Goal: Task Accomplishment & Management: Manage account settings

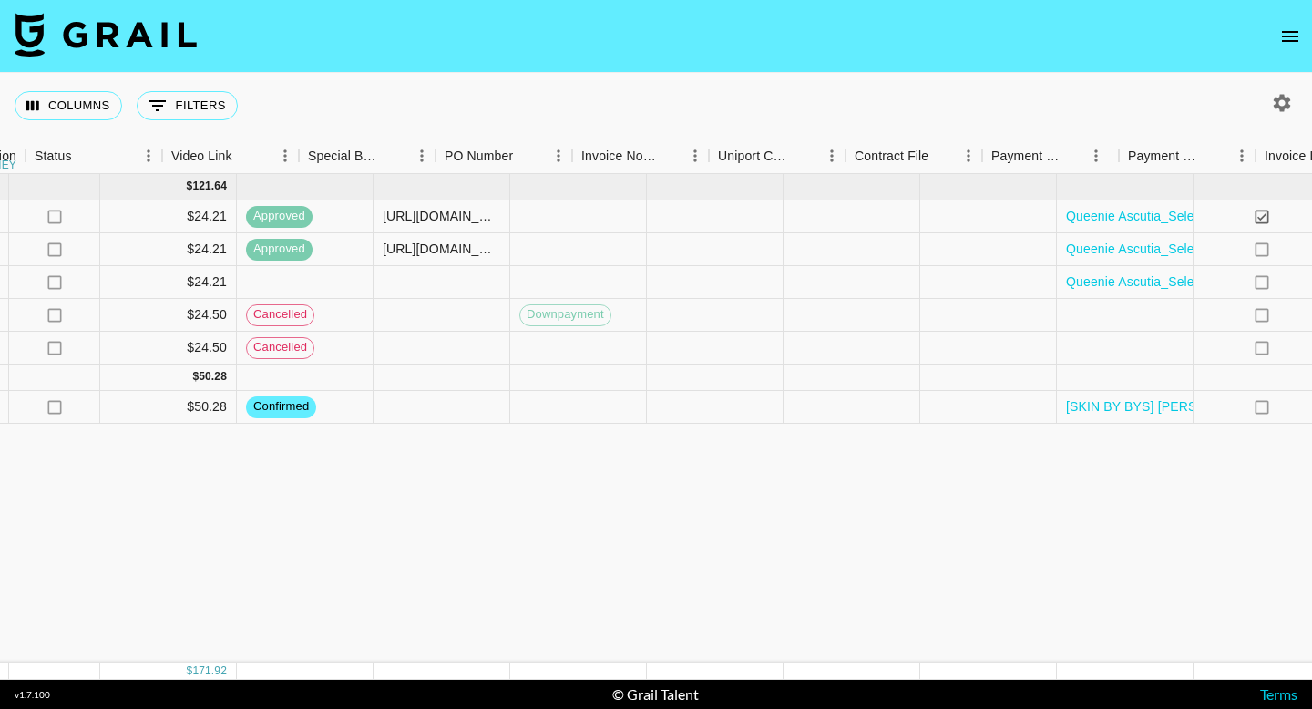
scroll to position [0, 1712]
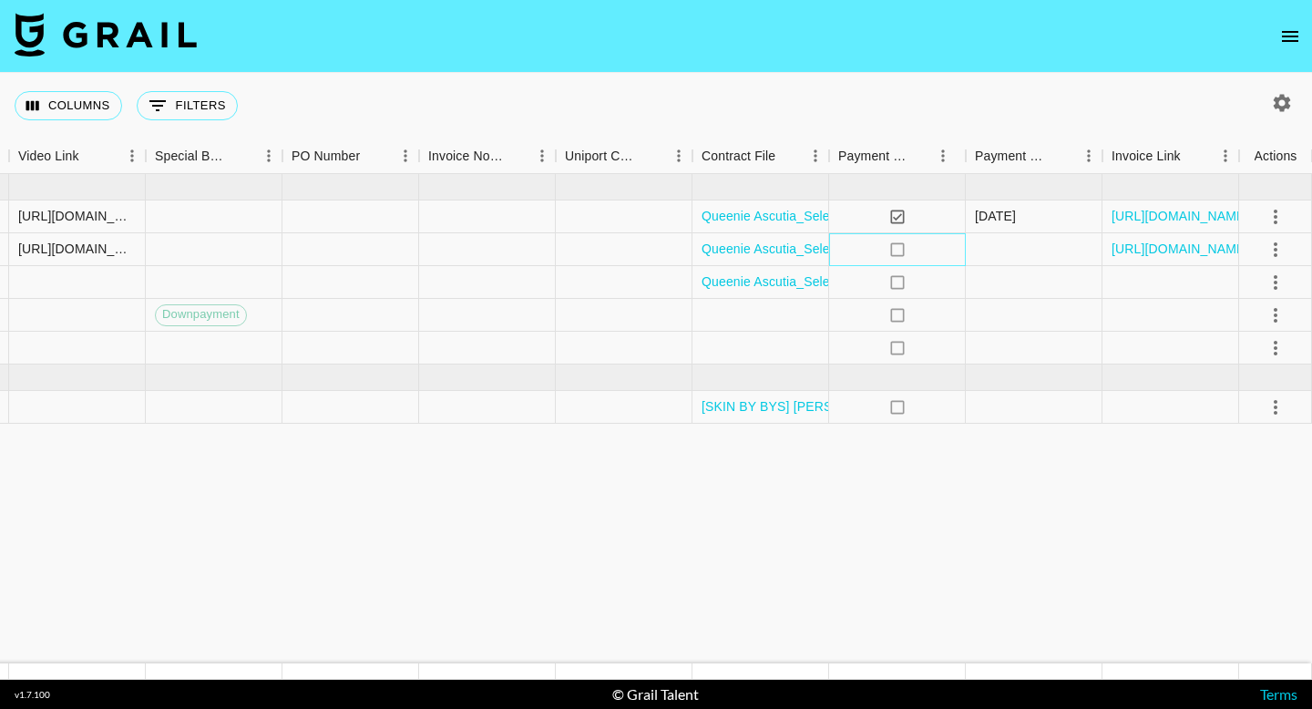
click at [893, 250] on icon "no" at bounding box center [897, 249] width 18 height 18
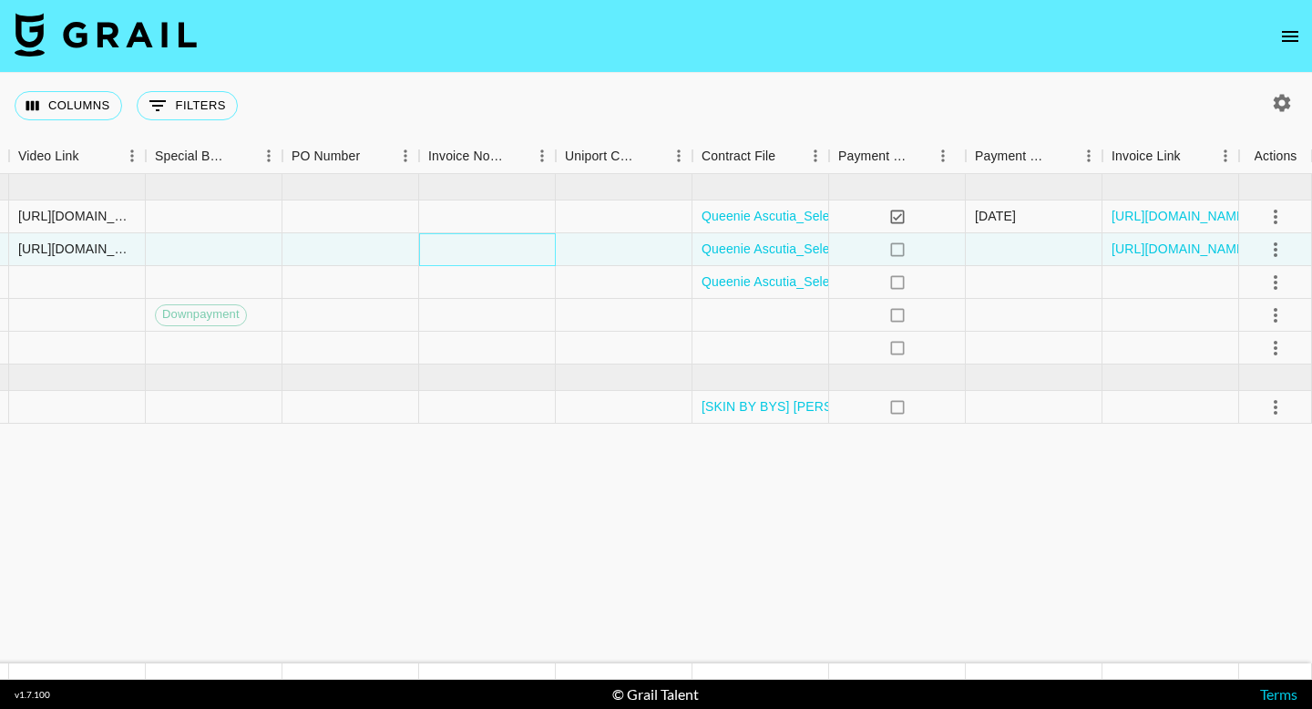
click at [509, 246] on div at bounding box center [487, 249] width 137 height 33
click at [515, 271] on div at bounding box center [487, 282] width 137 height 33
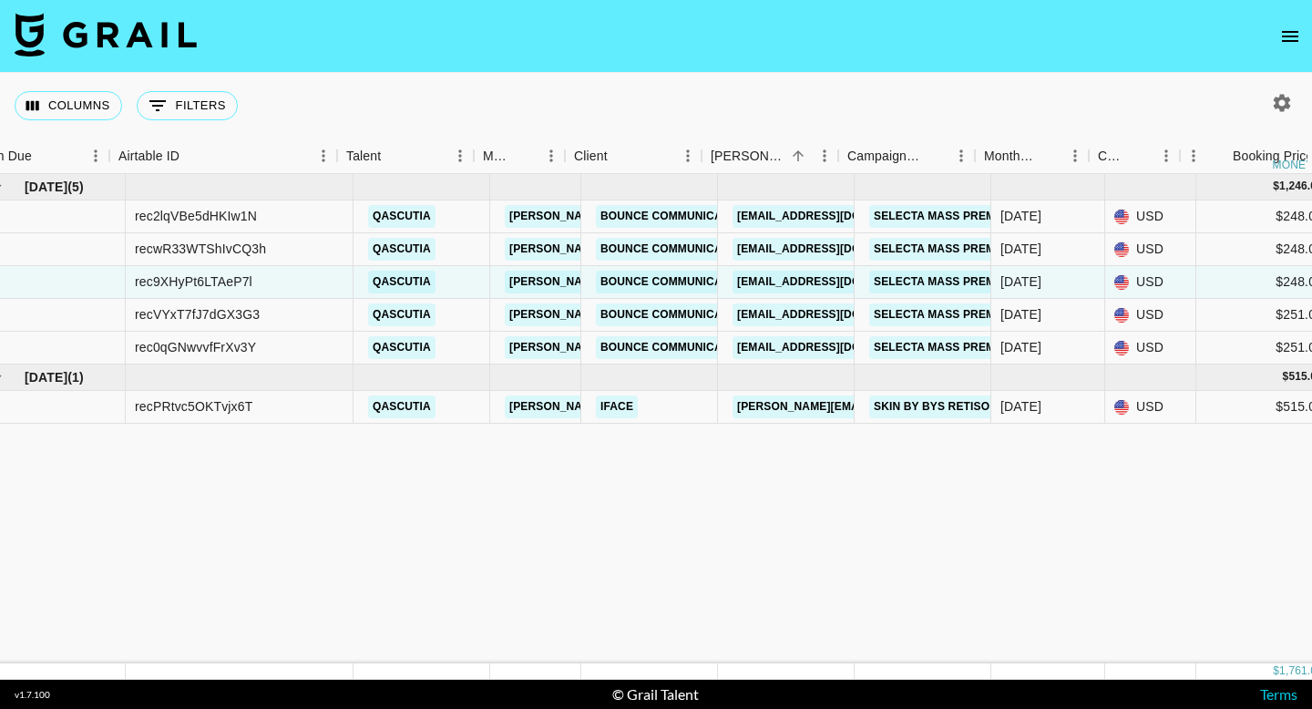
scroll to position [0, 0]
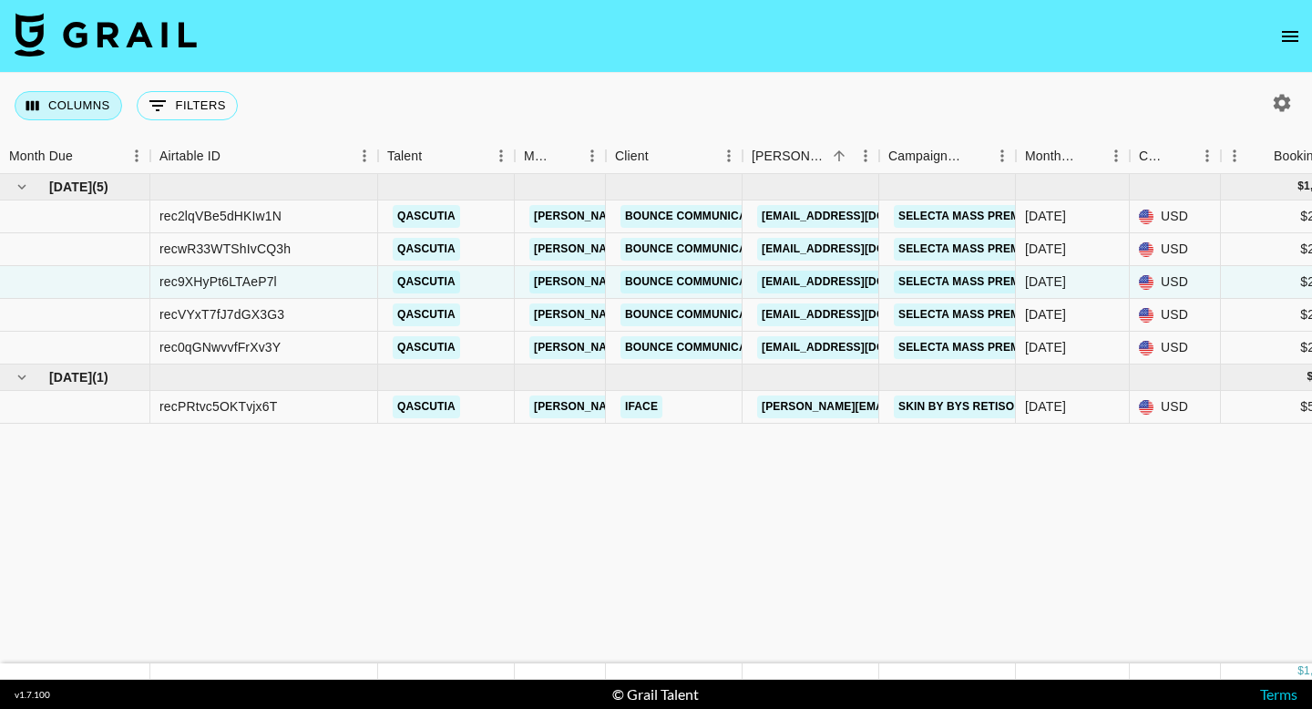
click at [73, 101] on button "Columns" at bounding box center [68, 105] width 107 height 29
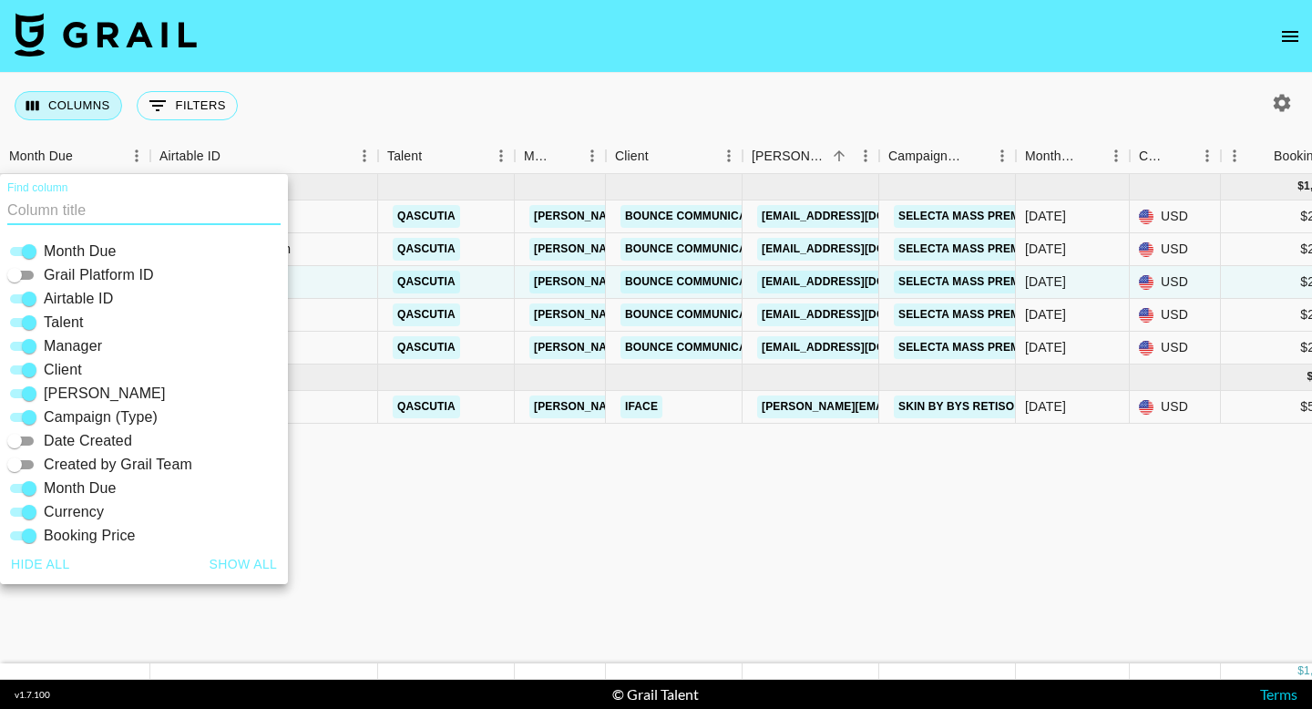
click at [73, 101] on button "Columns" at bounding box center [68, 105] width 107 height 29
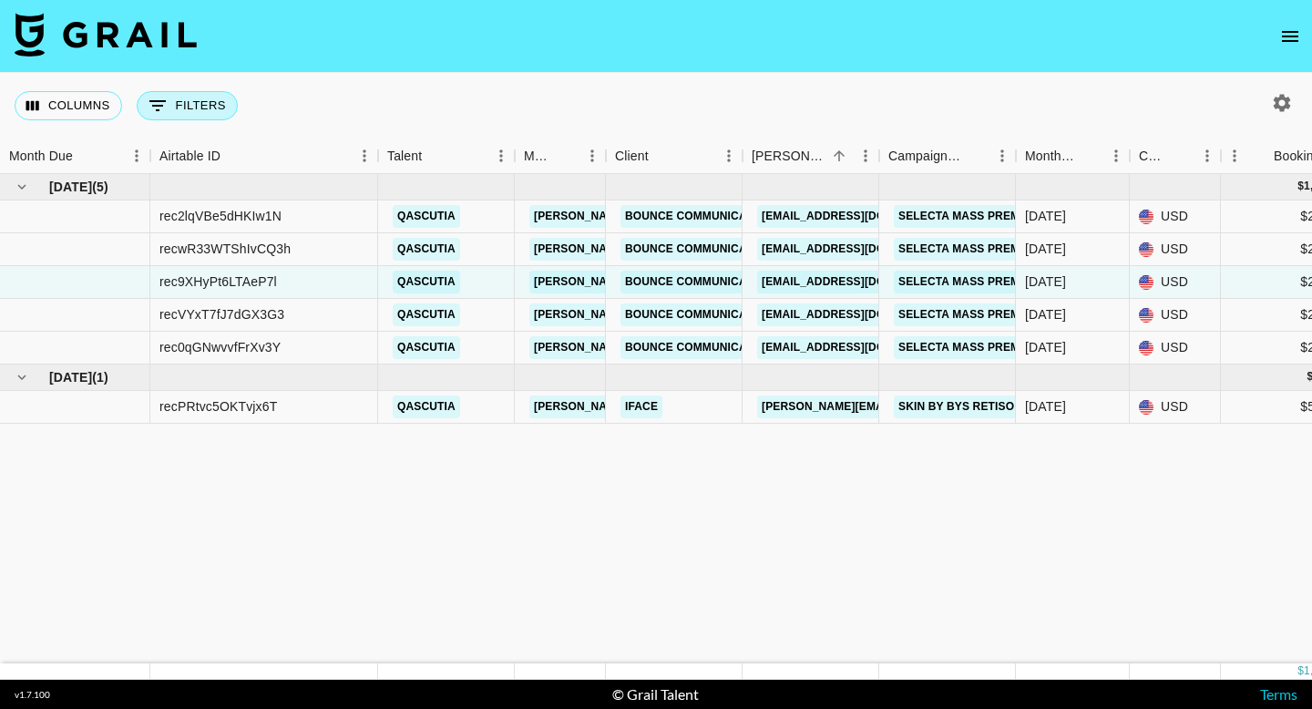
click at [190, 91] on button "0 Filters" at bounding box center [187, 105] width 101 height 29
select select "managerIds"
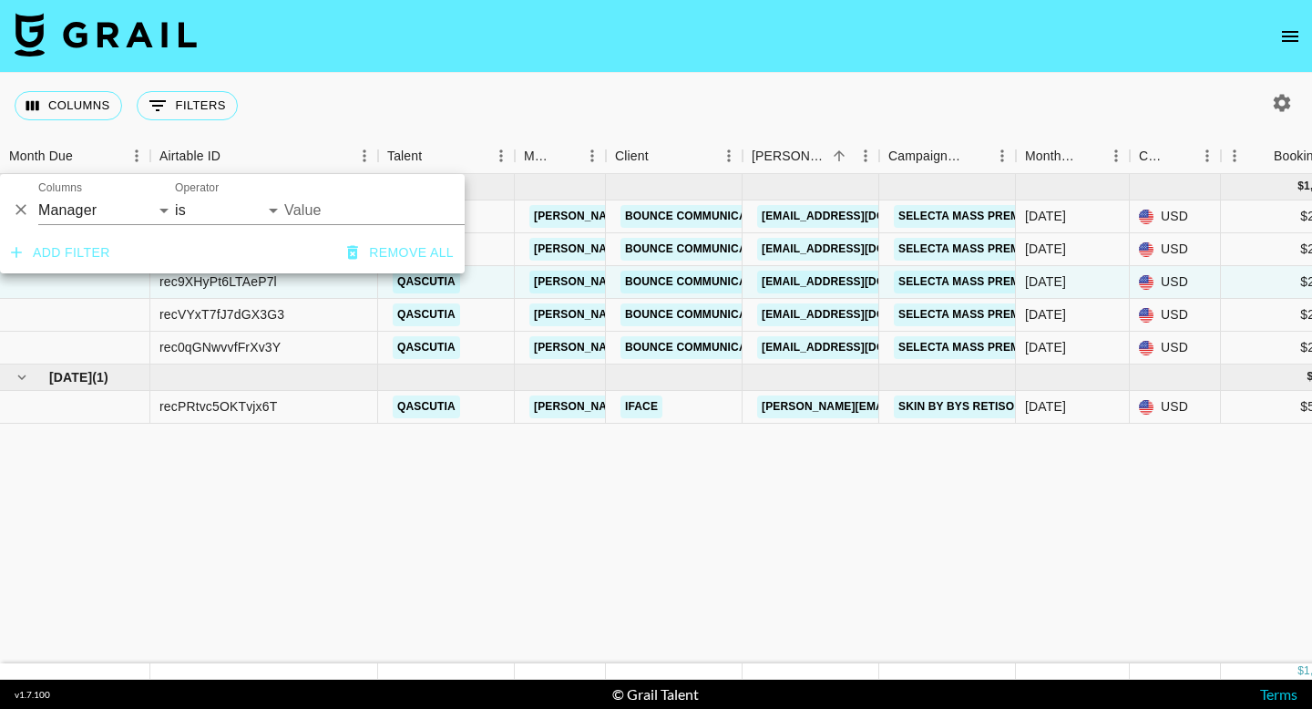
click at [301, 80] on div "Columns 0 Filters + Booking" at bounding box center [656, 106] width 1312 height 66
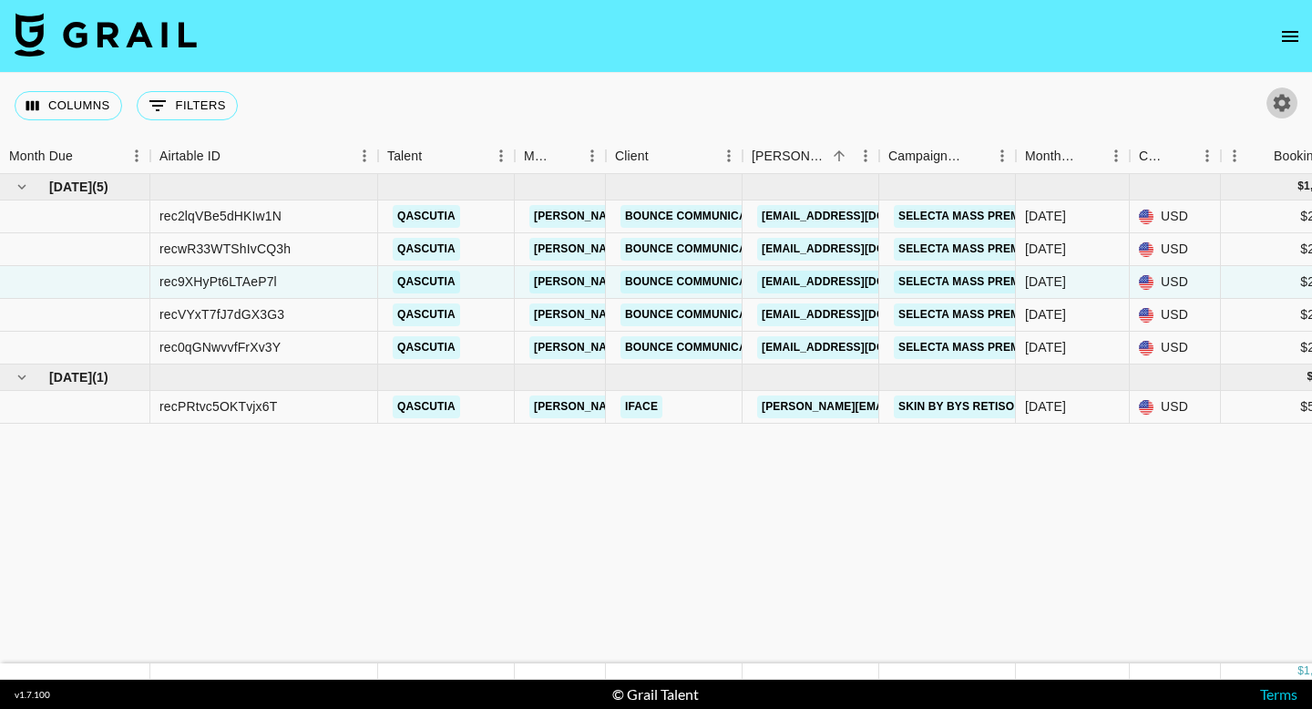
click at [1278, 107] on icon "button" at bounding box center [1281, 102] width 17 height 17
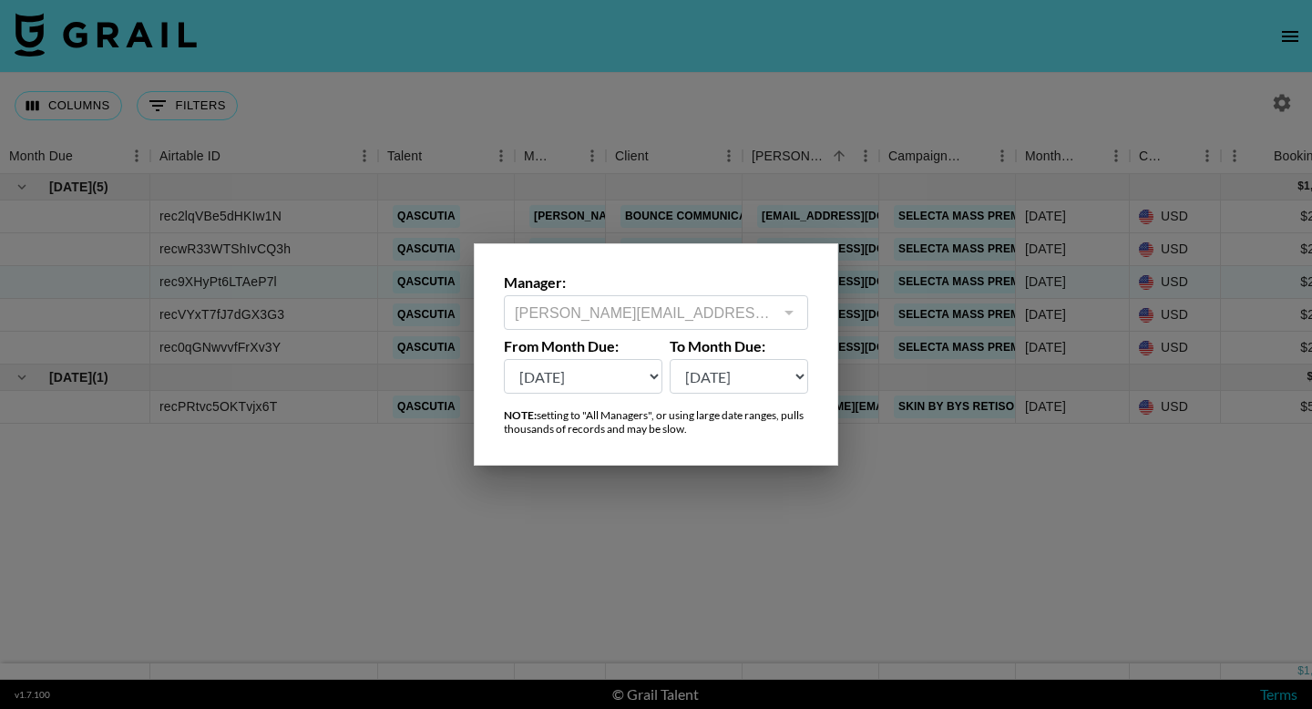
click at [624, 376] on select "[DATE] Aug '[DATE] Jun '[DATE] Apr '[DATE] Feb '[DATE] Dec '[DATE] Oct '[DATE] …" at bounding box center [583, 376] width 158 height 35
select select "[DATE]"
click at [504, 359] on select "[DATE] Aug '[DATE] Jun '[DATE] Apr '[DATE] Feb '[DATE] Dec '[DATE] Oct '[DATE] …" at bounding box center [583, 376] width 158 height 35
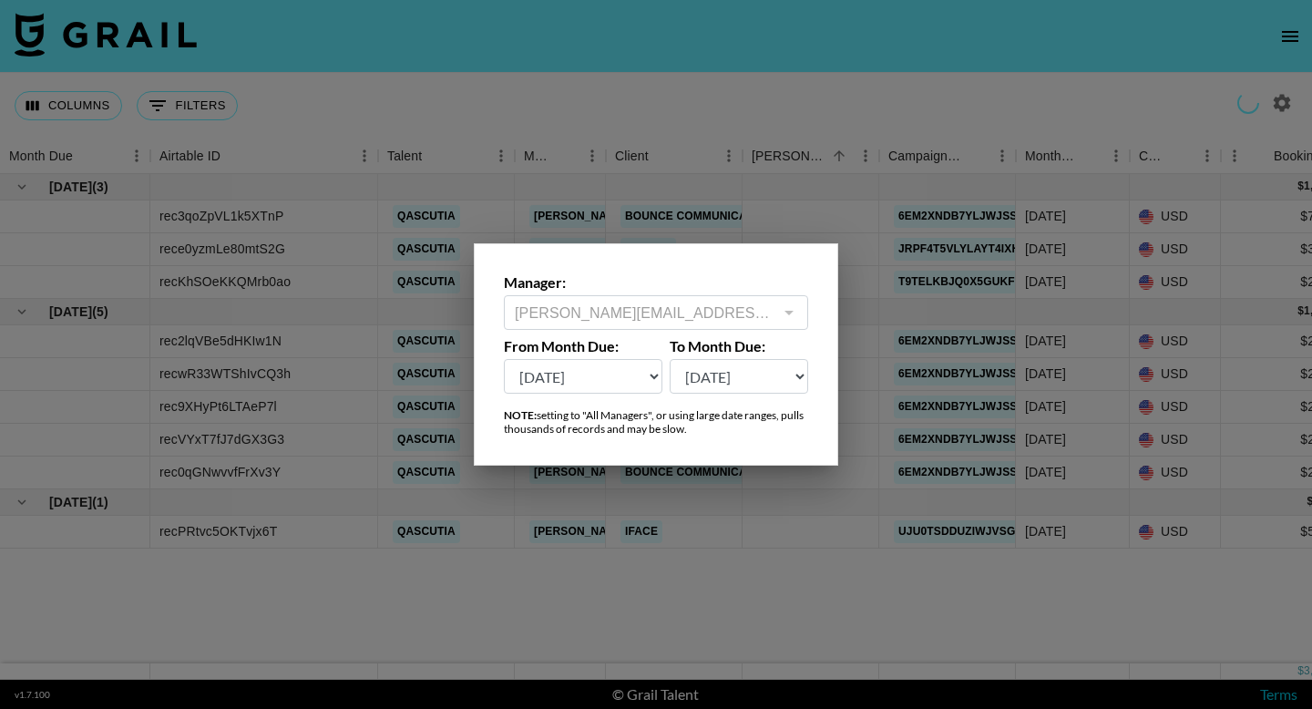
click at [781, 640] on div at bounding box center [656, 354] width 1312 height 709
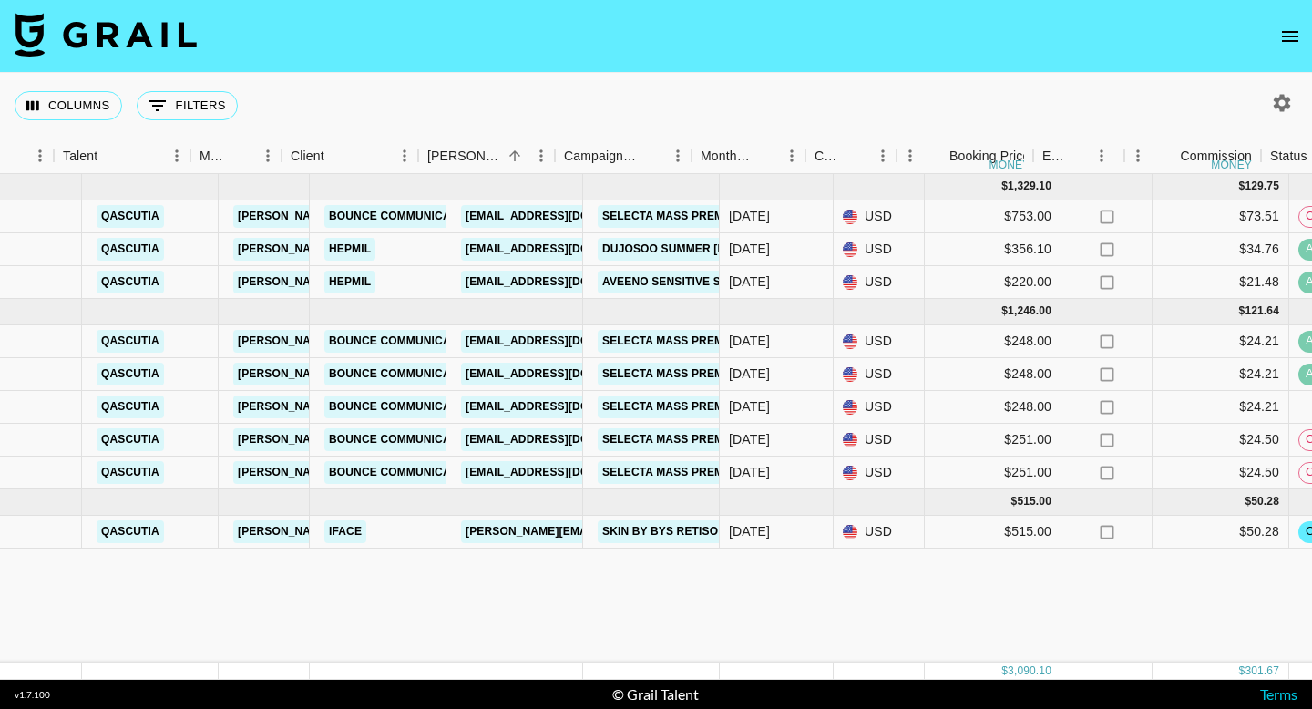
scroll to position [0, 52]
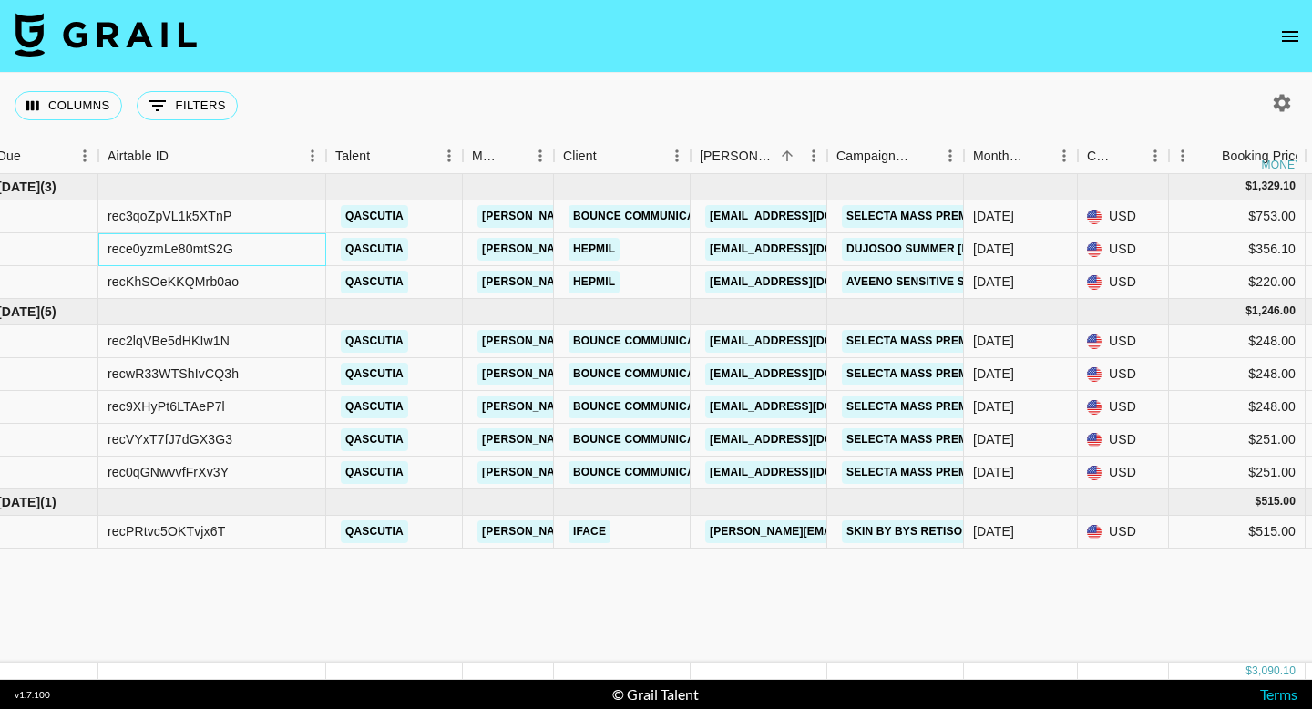
click at [257, 250] on div "rece0yzmLe80mtS2G" at bounding box center [212, 249] width 228 height 33
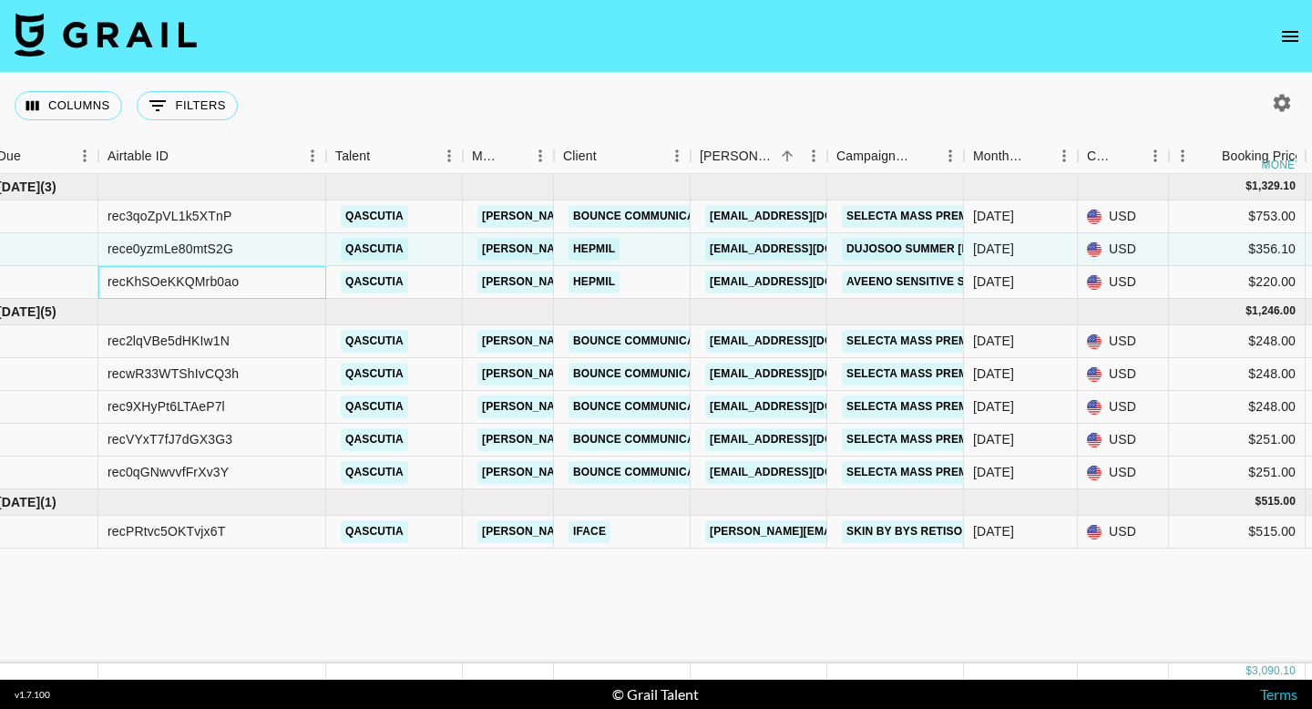
click at [274, 271] on div "recKhSOeKKQMrb0ao" at bounding box center [212, 282] width 228 height 33
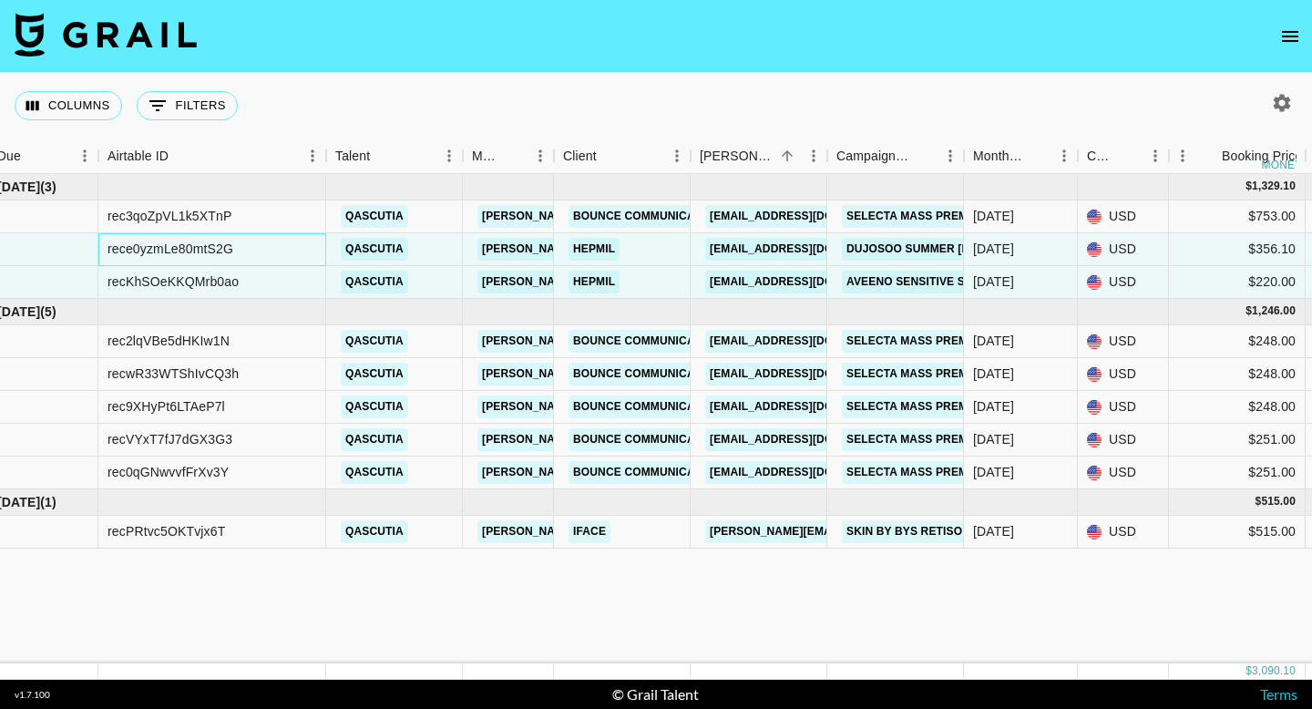
click at [240, 247] on div "rece0yzmLe80mtS2G" at bounding box center [212, 249] width 228 height 33
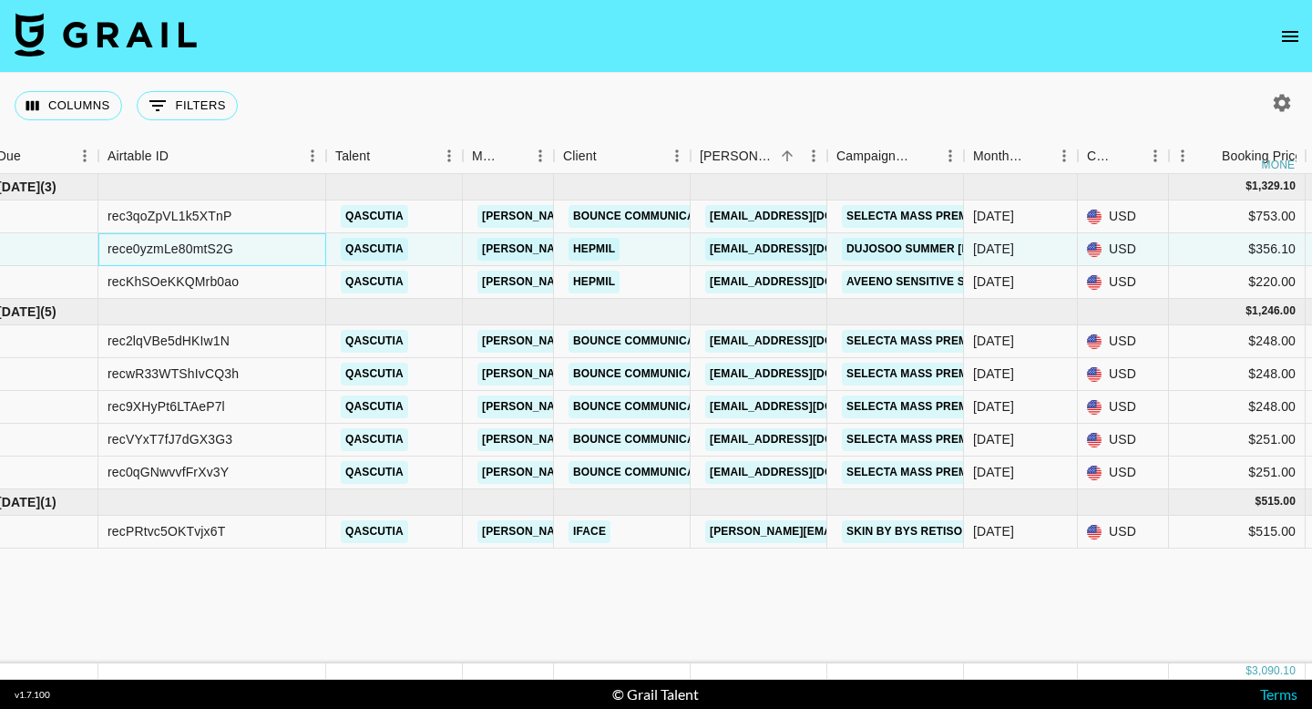
click at [168, 241] on div "rece0yzmLe80mtS2G" at bounding box center [170, 249] width 126 height 18
copy div "rece0yzmLe80mtS2G"
click at [189, 271] on div "recKhSOeKKQMrb0ao" at bounding box center [212, 282] width 228 height 33
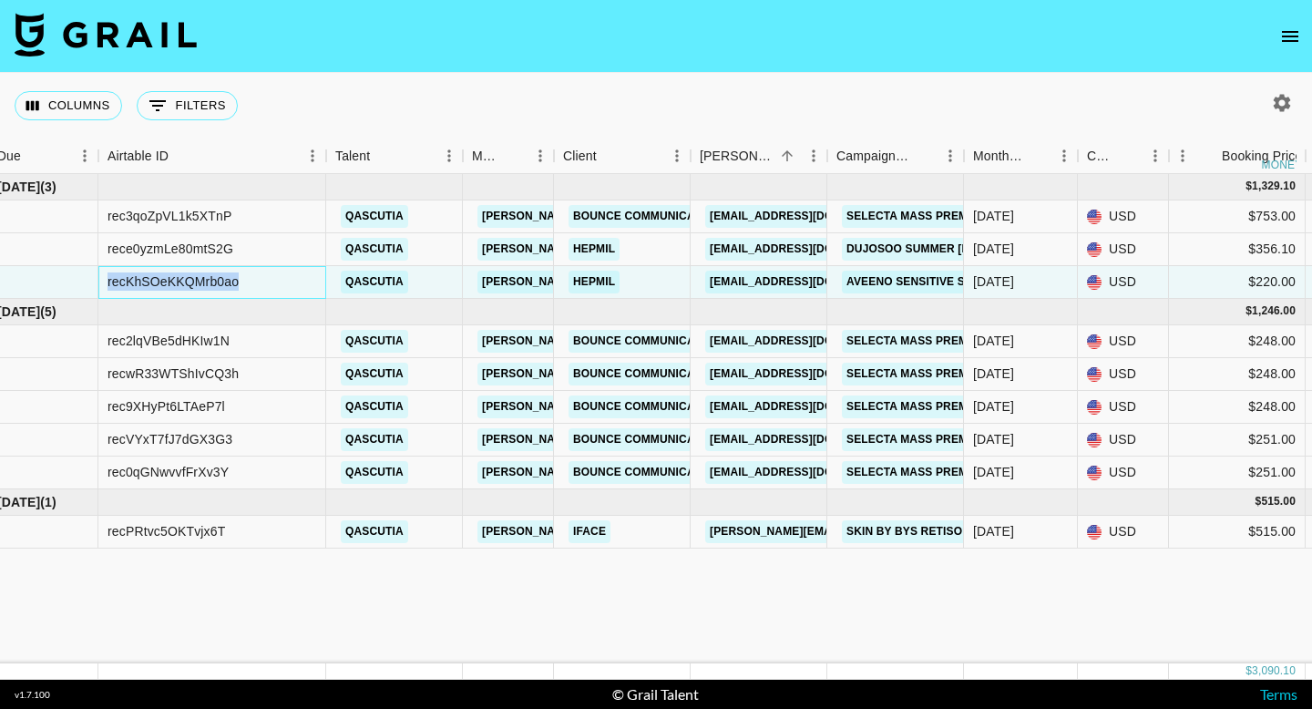
click at [189, 271] on div "recKhSOeKKQMrb0ao" at bounding box center [212, 282] width 228 height 33
copy div "recKhSOeKKQMrb0ao"
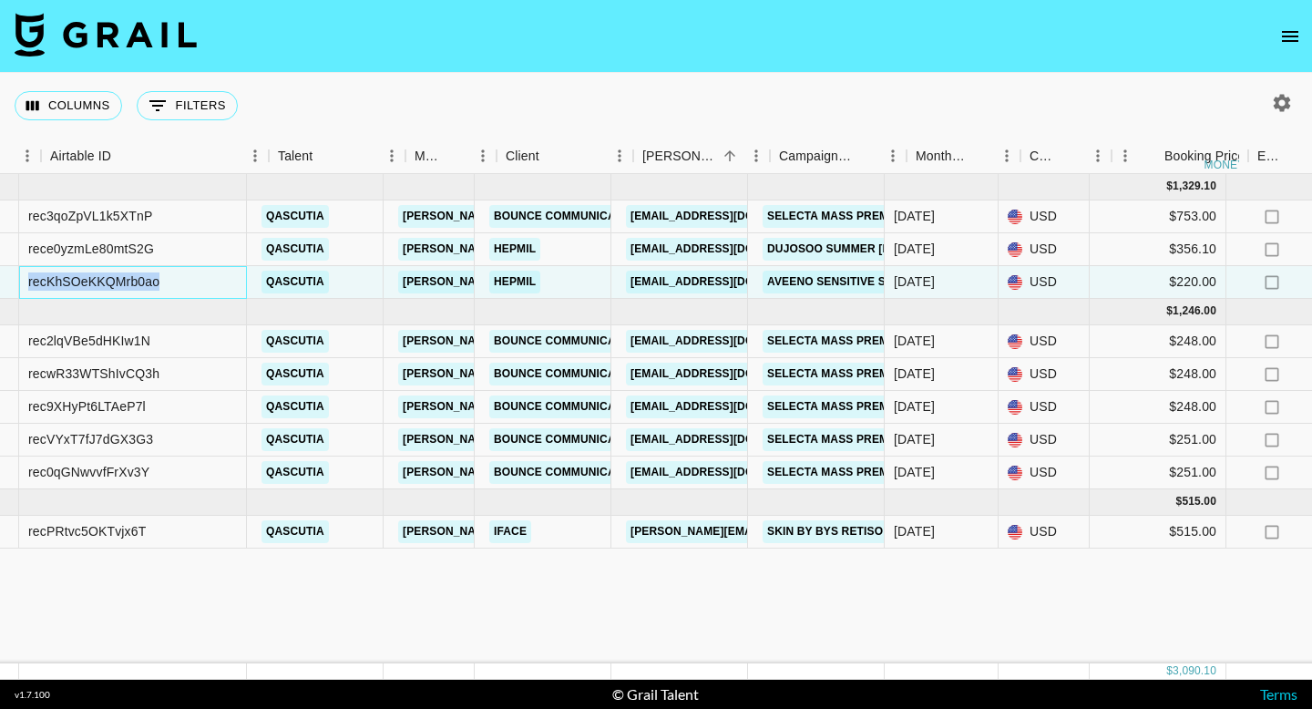
scroll to position [0, 109]
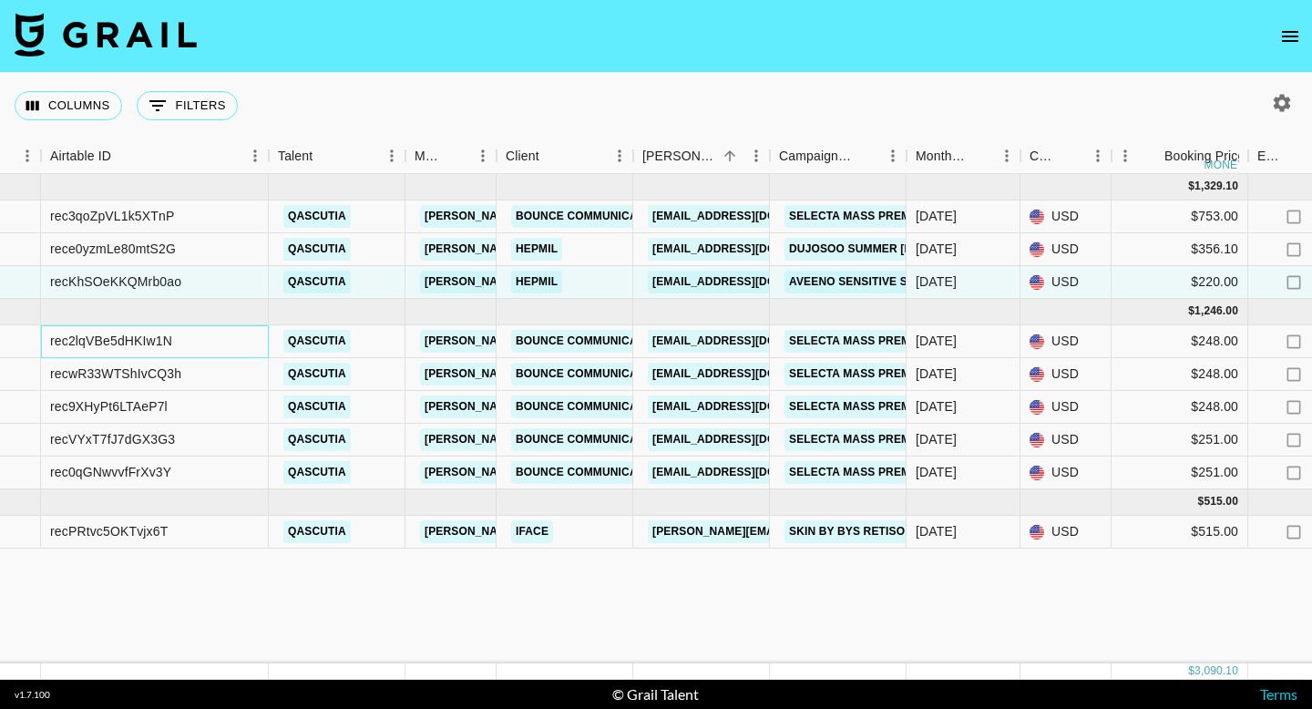
click at [174, 341] on div "rec2lqVBe5dHKIw1N" at bounding box center [155, 341] width 228 height 33
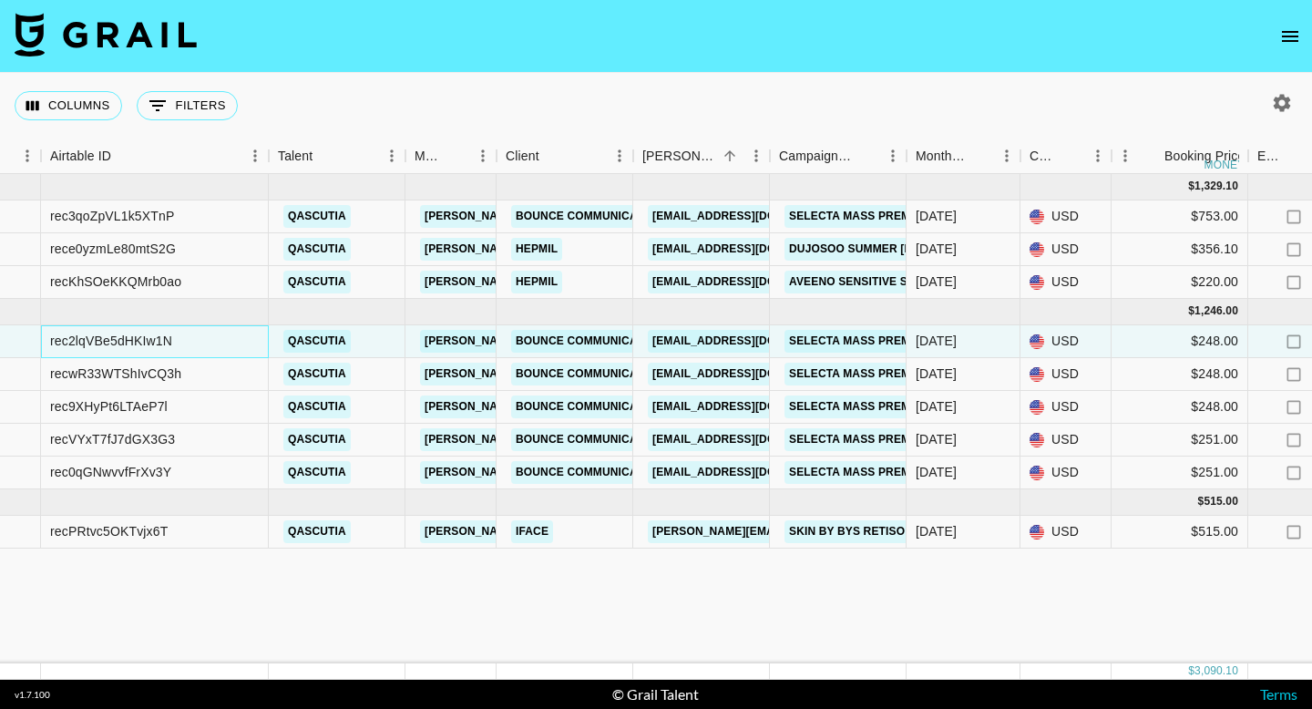
click at [157, 337] on div "rec2lqVBe5dHKIw1N" at bounding box center [111, 341] width 122 height 18
copy div "rec2lqVBe5dHKIw1N"
click at [89, 383] on div "recwR33WTShIvCQ3h" at bounding box center [115, 373] width 131 height 18
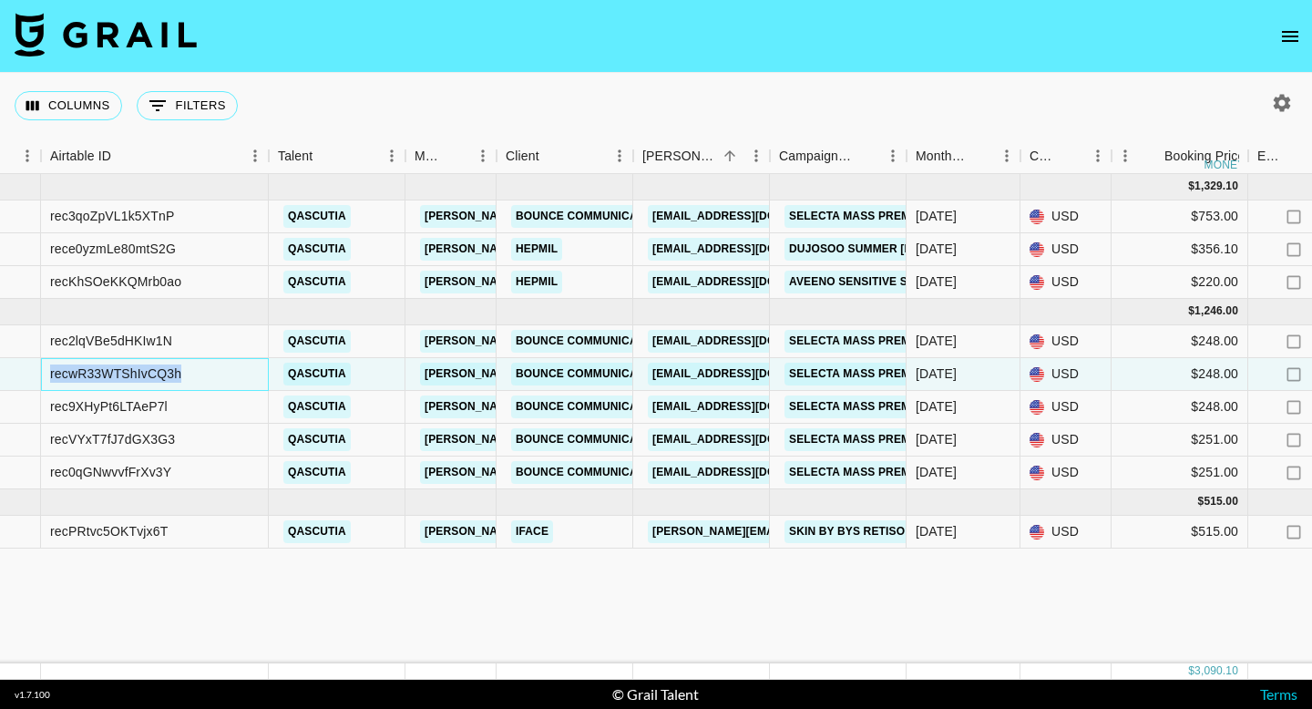
click at [89, 383] on div "recwR33WTShIvCQ3h" at bounding box center [115, 373] width 131 height 18
copy div "recwR33WTShIvCQ3h"
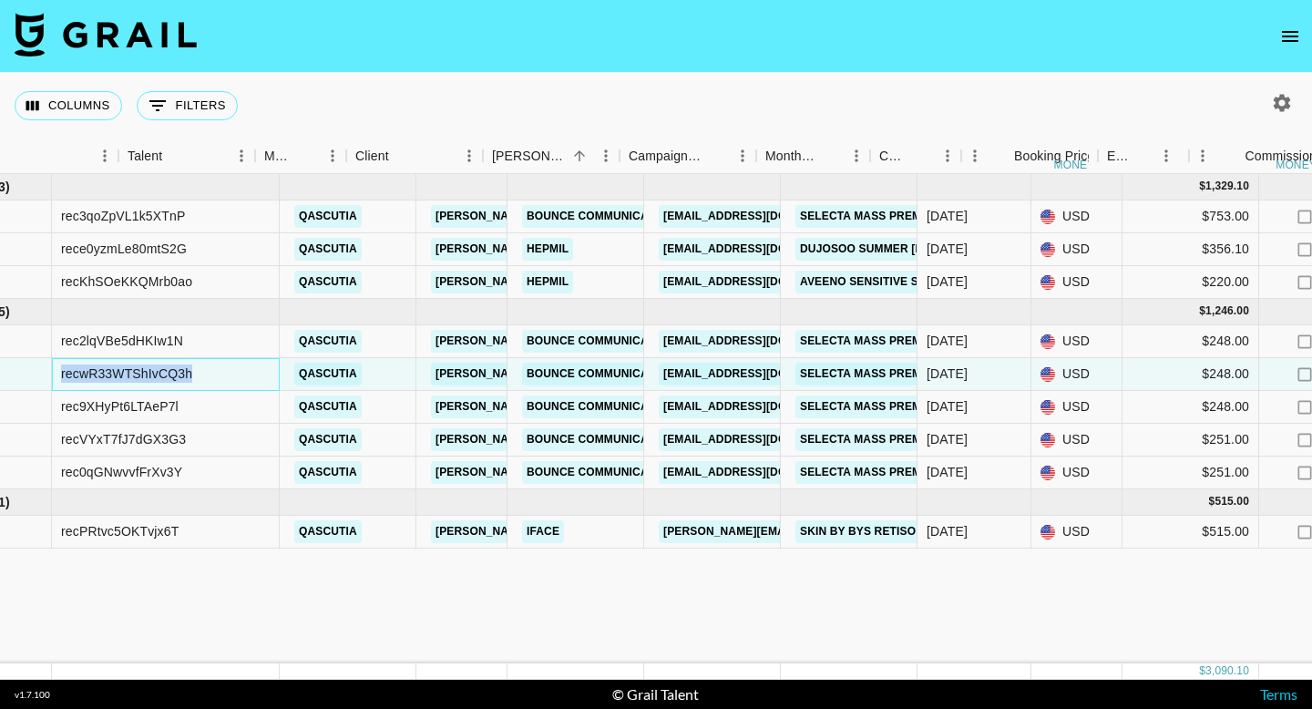
scroll to position [0, 47]
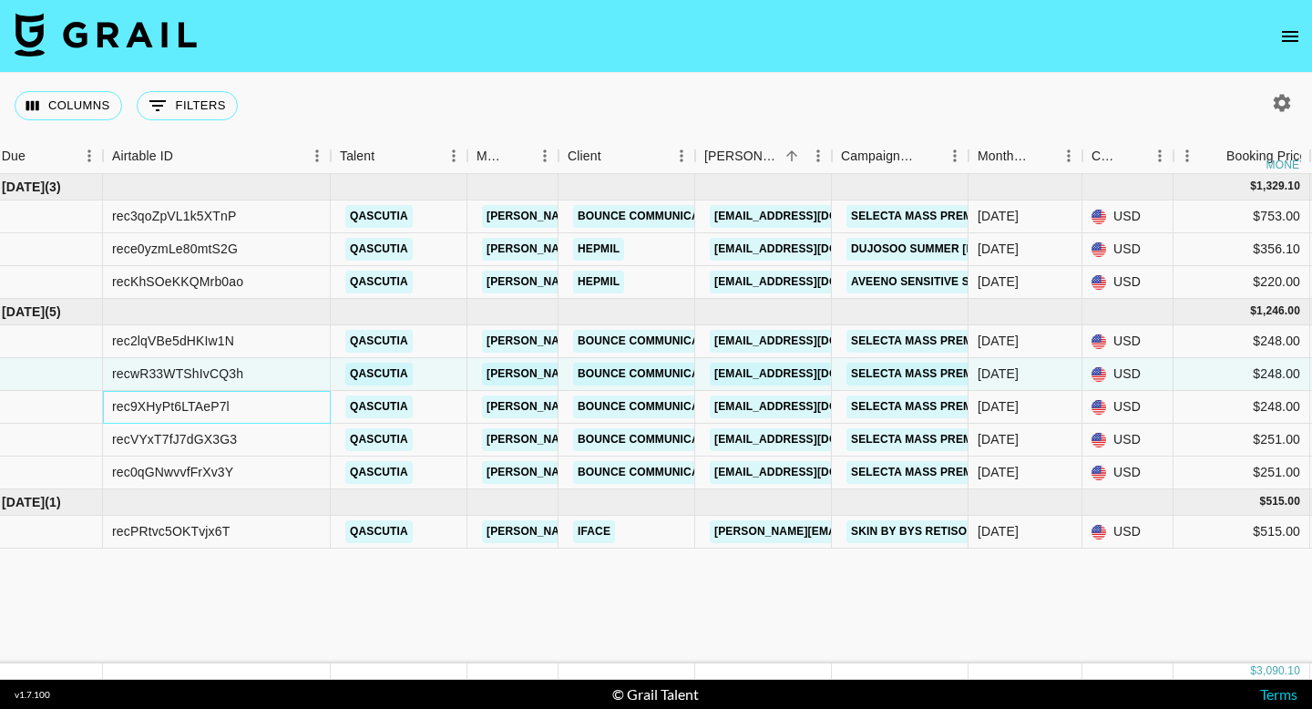
click at [199, 401] on div "rec9XHyPt6LTAeP7l" at bounding box center [170, 406] width 117 height 18
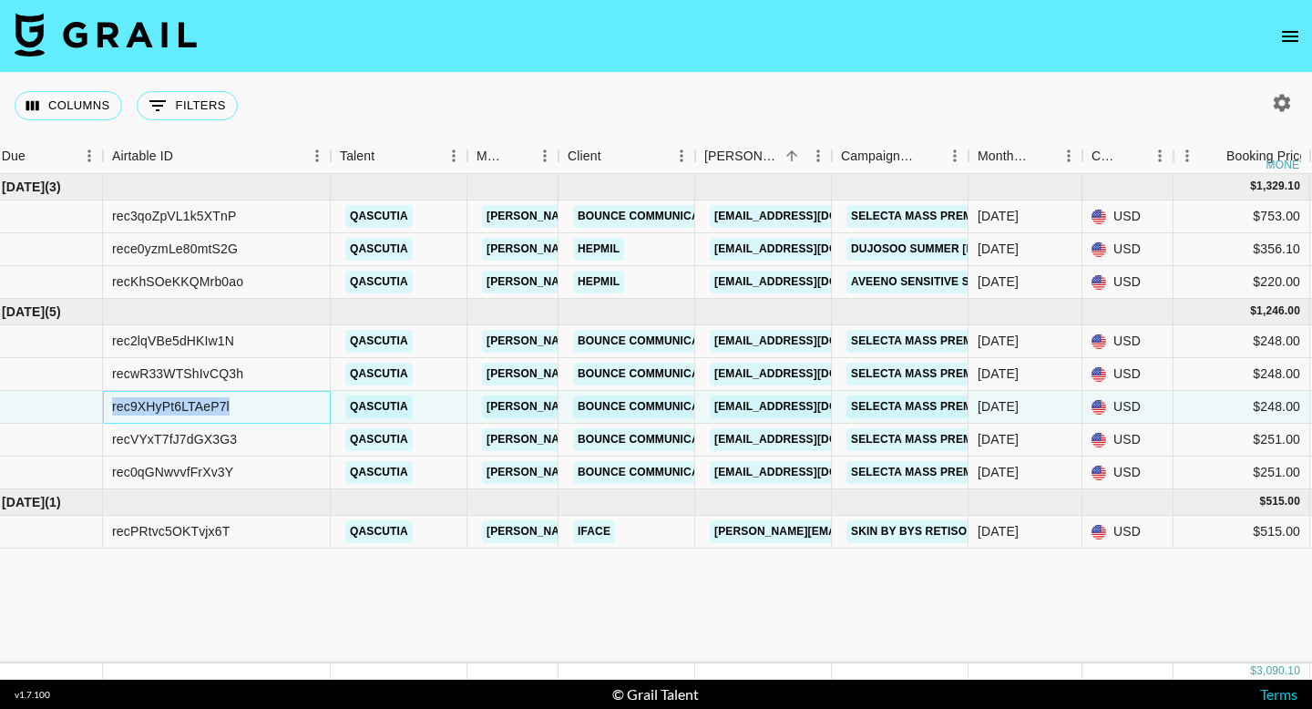
click at [199, 401] on div "rec9XHyPt6LTAeP7l" at bounding box center [170, 406] width 117 height 18
copy div "rec9XHyPt6LTAeP7l"
click at [186, 535] on div "recPRtvc5OKTvjx6T" at bounding box center [170, 531] width 117 height 18
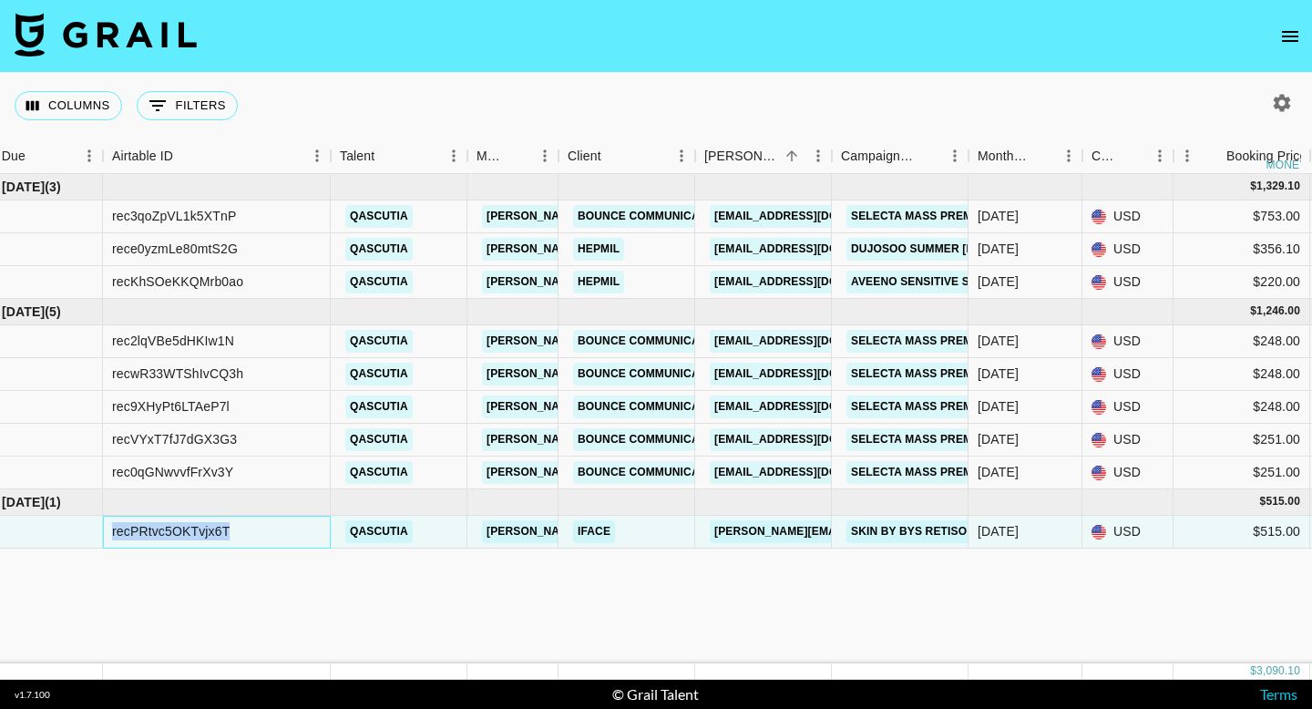
click at [186, 535] on div "recPRtvc5OKTvjx6T" at bounding box center [170, 531] width 117 height 18
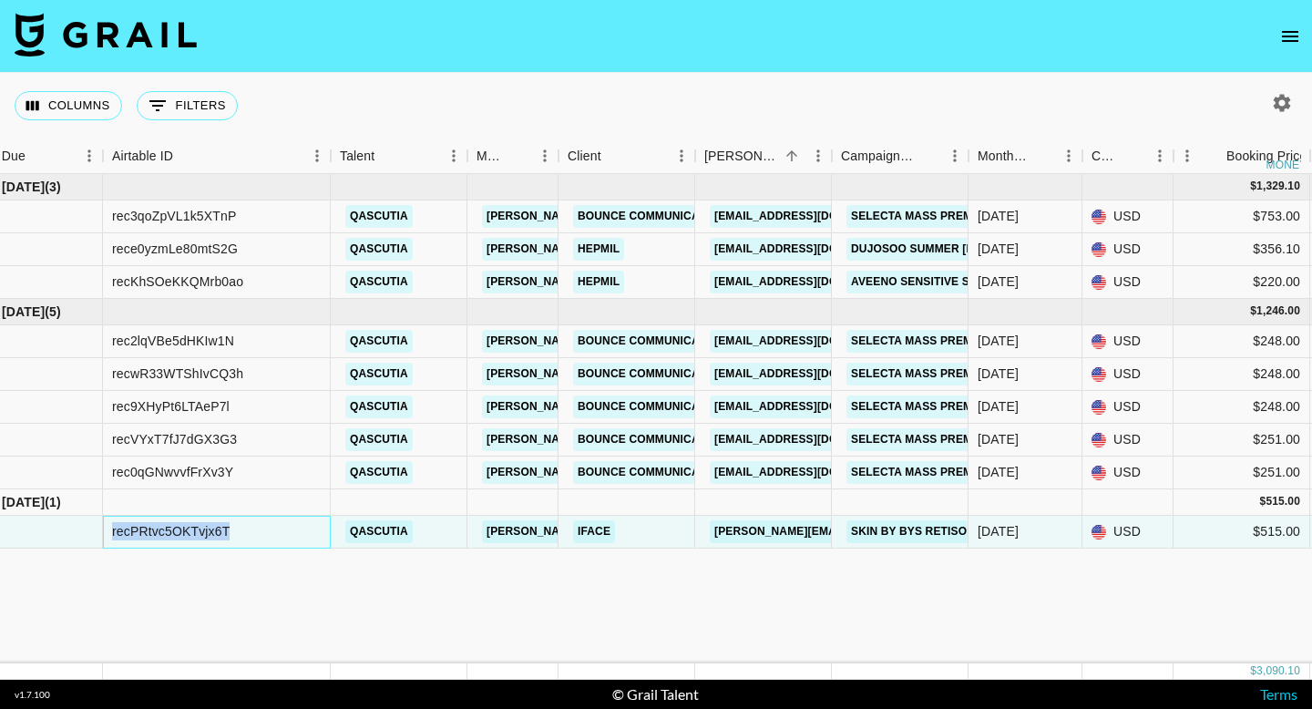
copy div "recPRtvc5OKTvjx6T"
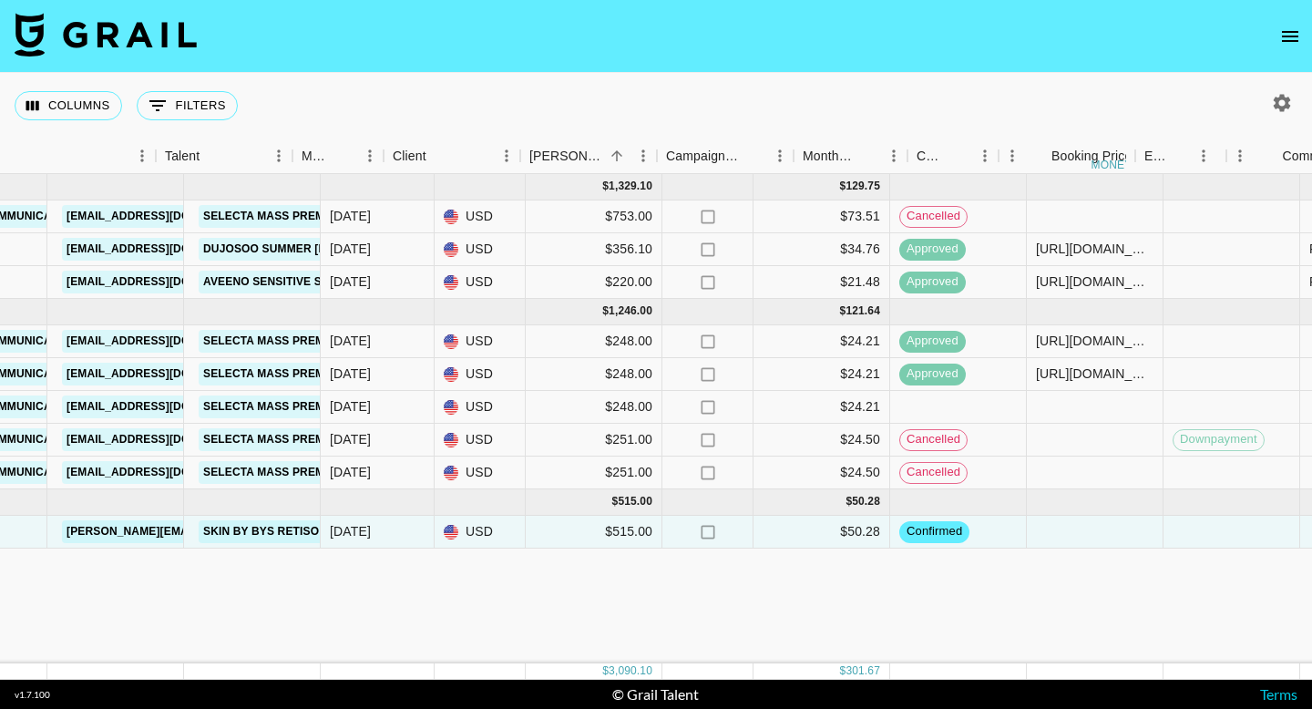
scroll to position [0, 0]
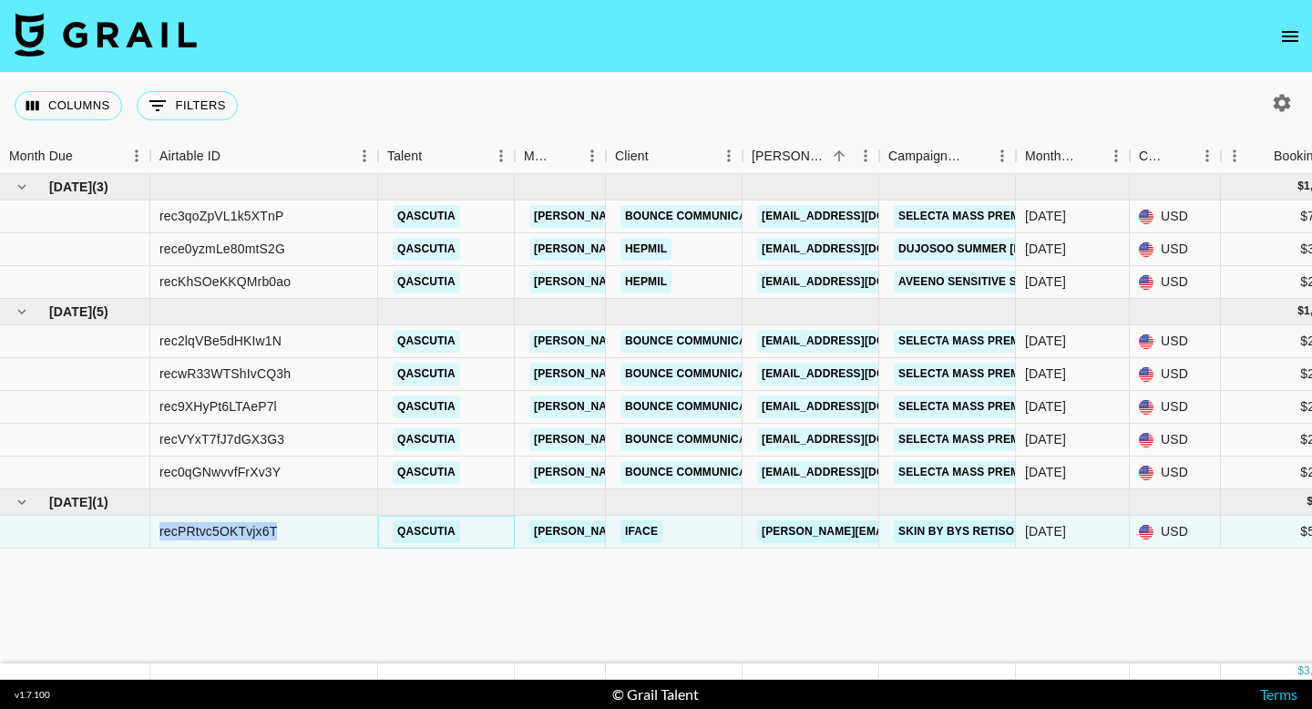
click at [415, 542] on link "qascutia" at bounding box center [426, 531] width 67 height 23
click at [116, 535] on div at bounding box center [75, 532] width 150 height 33
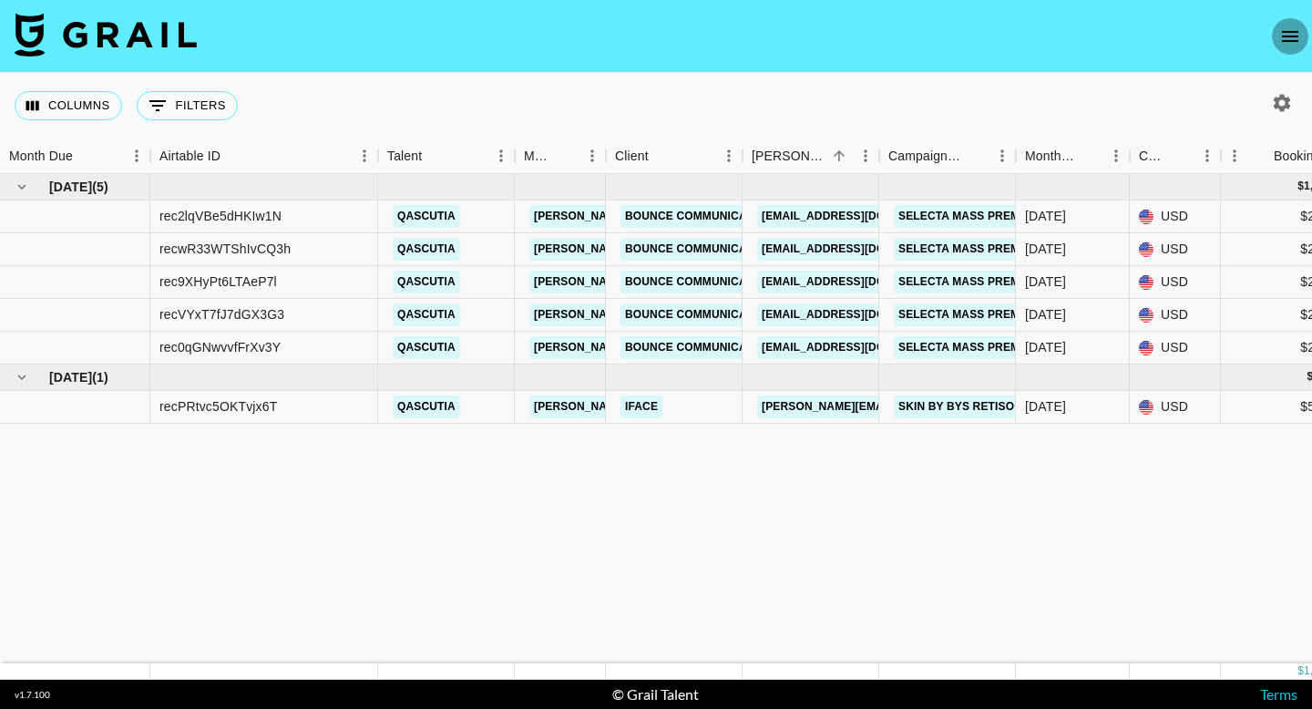
click at [1293, 26] on icon "open drawer" at bounding box center [1290, 37] width 22 height 22
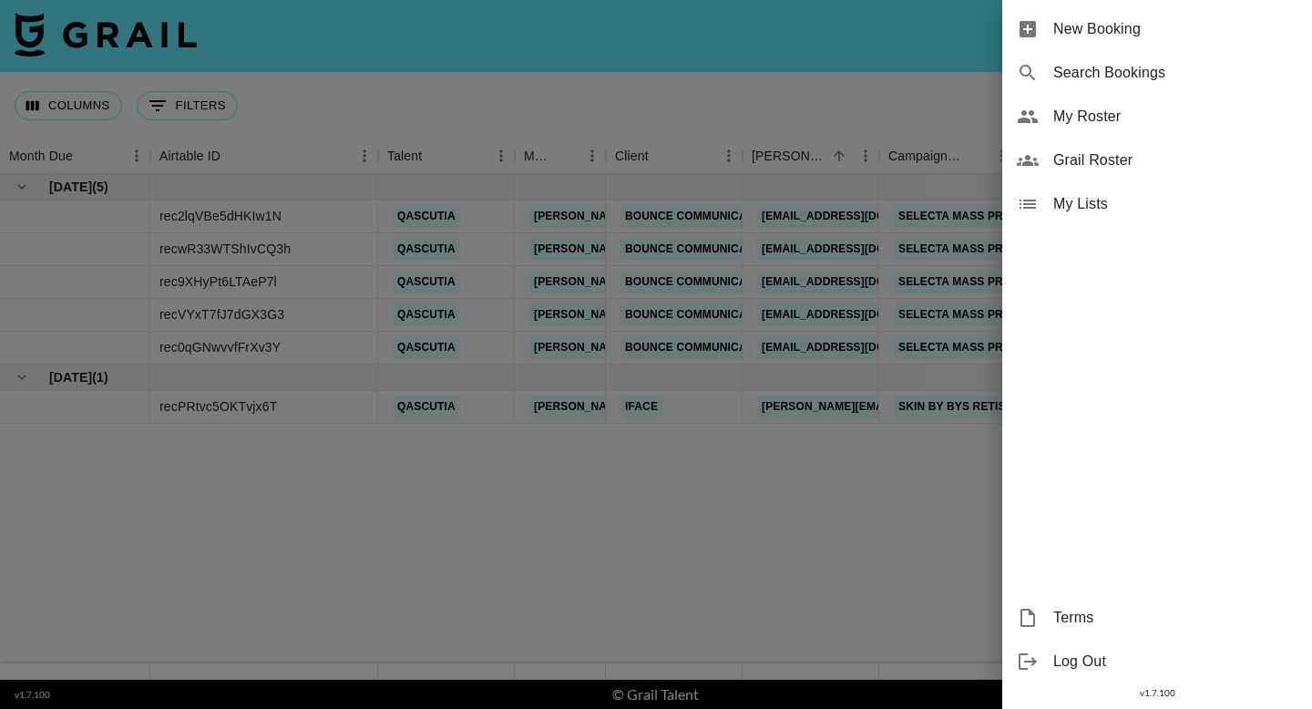
click at [1038, 117] on div "My Roster" at bounding box center [1157, 117] width 310 height 44
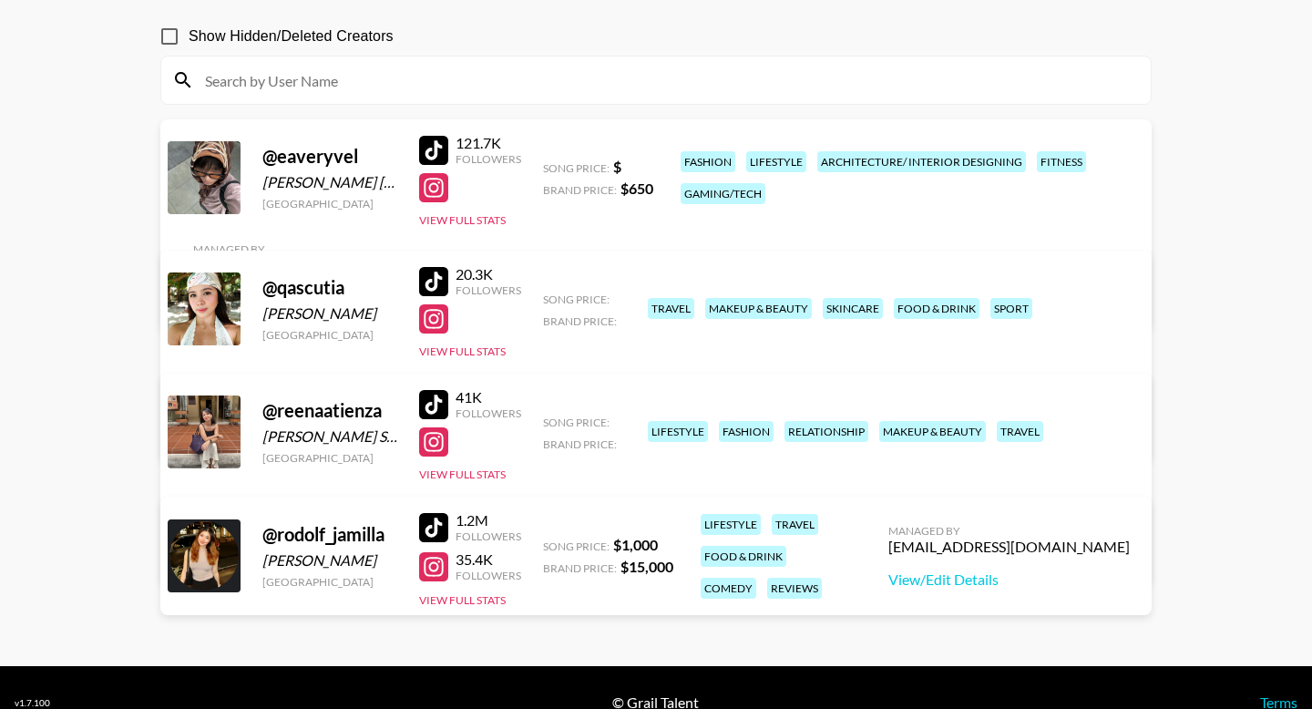
scroll to position [165, 0]
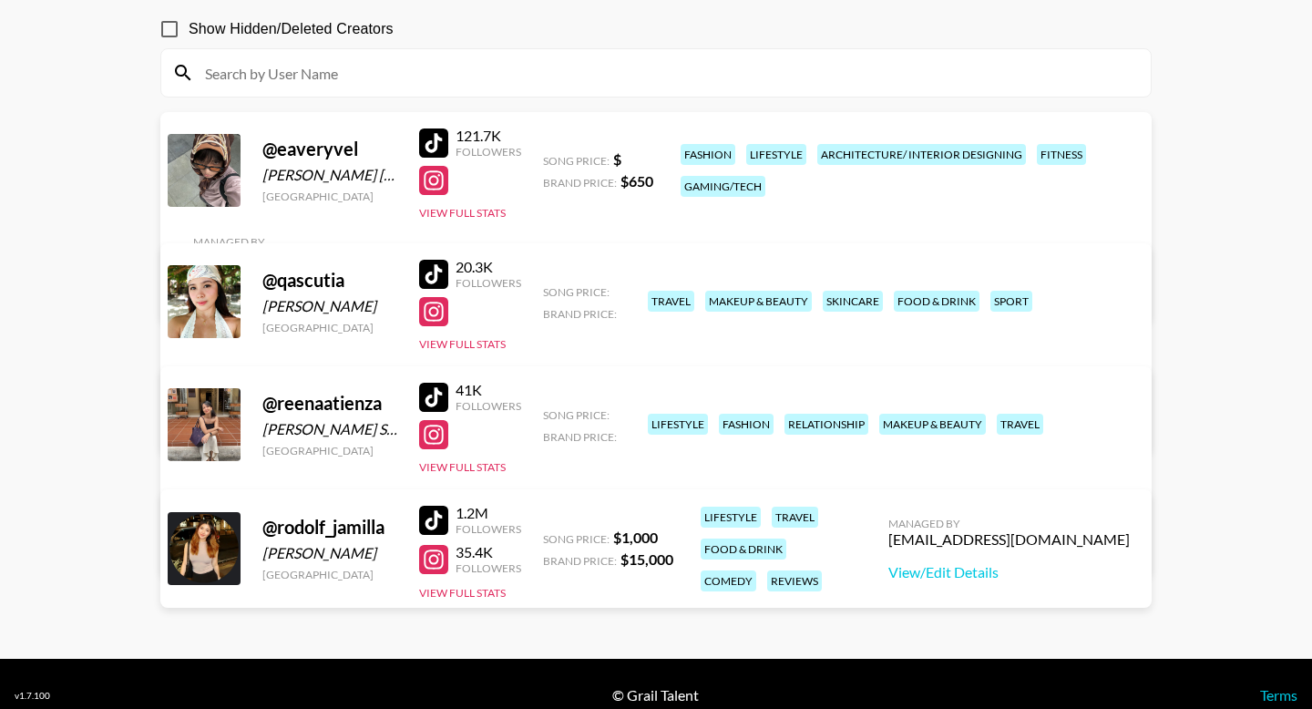
click at [662, 413] on link "View/Edit Details" at bounding box center [427, 422] width 469 height 18
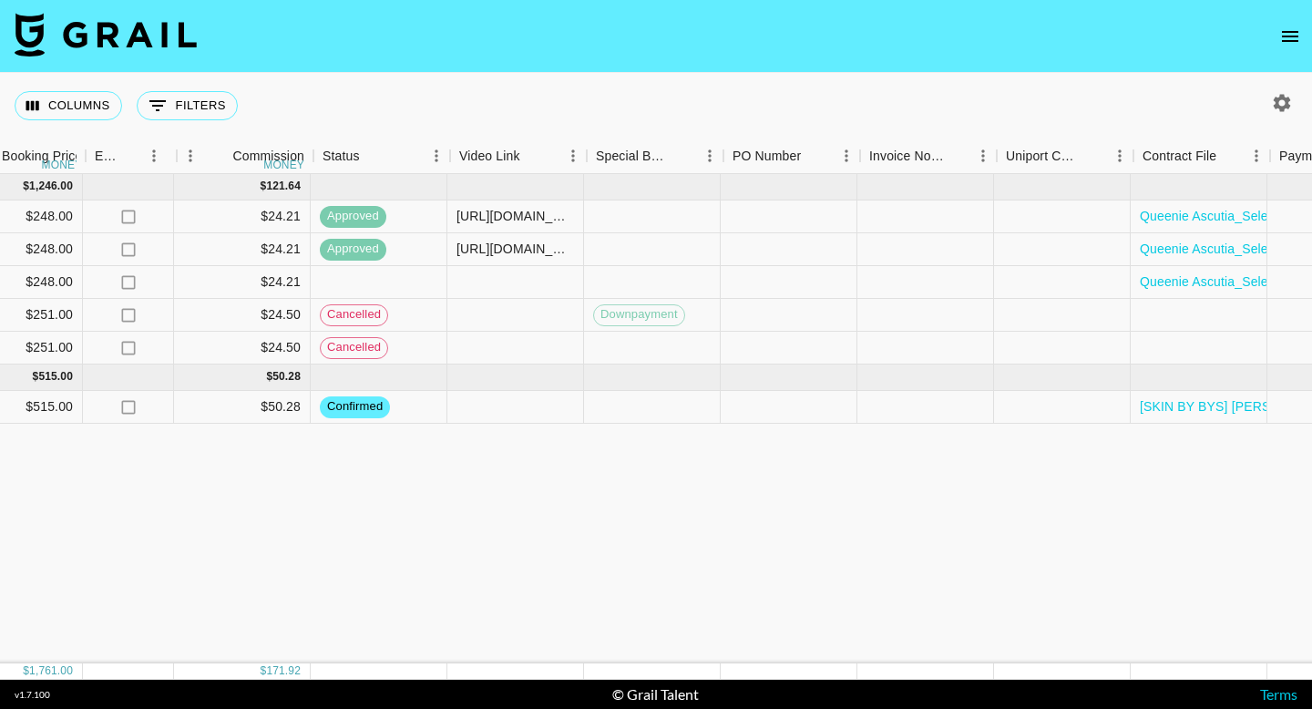
scroll to position [0, 1272]
click at [1281, 117] on button "button" at bounding box center [1281, 102] width 31 height 31
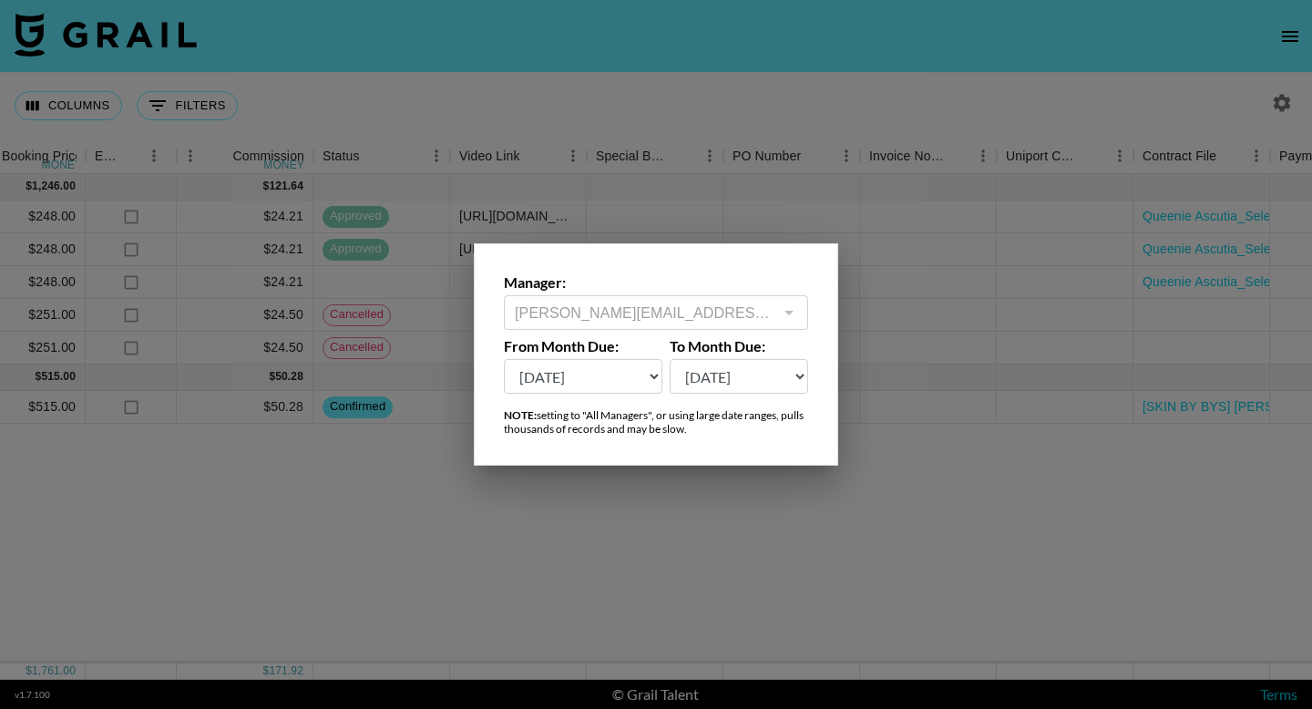
click at [577, 393] on div "Manager: [PERSON_NAME][EMAIL_ADDRESS][PERSON_NAME][DOMAIN_NAME] ​ From Month Du…" at bounding box center [656, 354] width 364 height 222
click at [599, 382] on select "[DATE] Aug '[DATE] Jun '[DATE] Apr '[DATE] Feb '[DATE] Dec '[DATE] Oct '[DATE] …" at bounding box center [583, 376] width 158 height 35
select select "[DATE]"
click at [504, 359] on select "[DATE] Aug '[DATE] Jun '[DATE] Apr '[DATE] Feb '[DATE] Dec '[DATE] Oct '[DATE] …" at bounding box center [583, 376] width 158 height 35
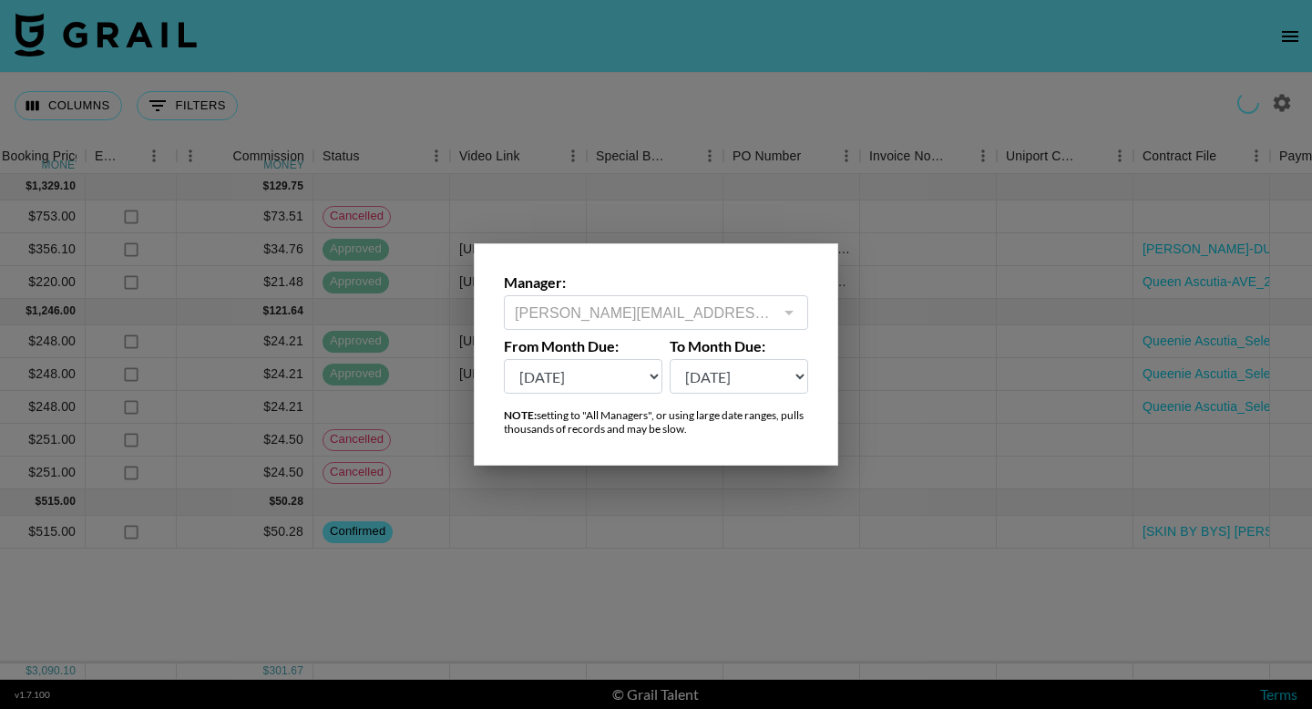
click at [703, 554] on div at bounding box center [656, 354] width 1312 height 709
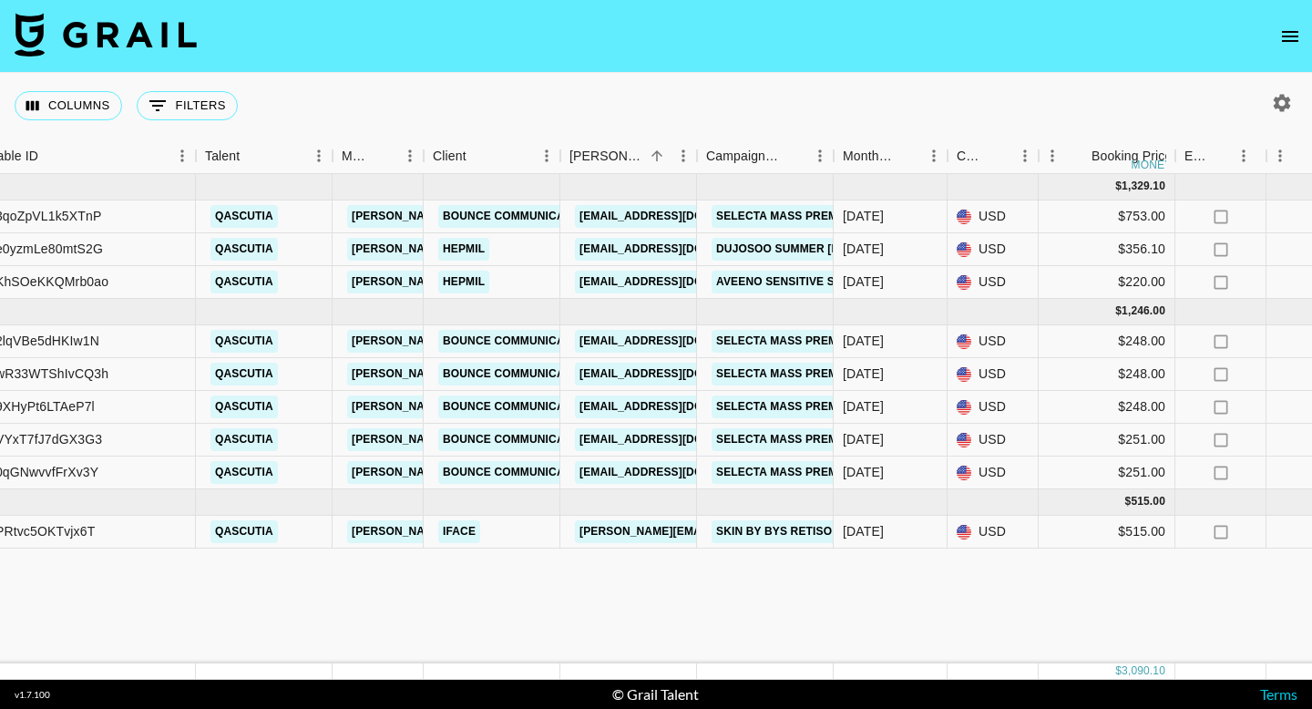
scroll to position [0, 171]
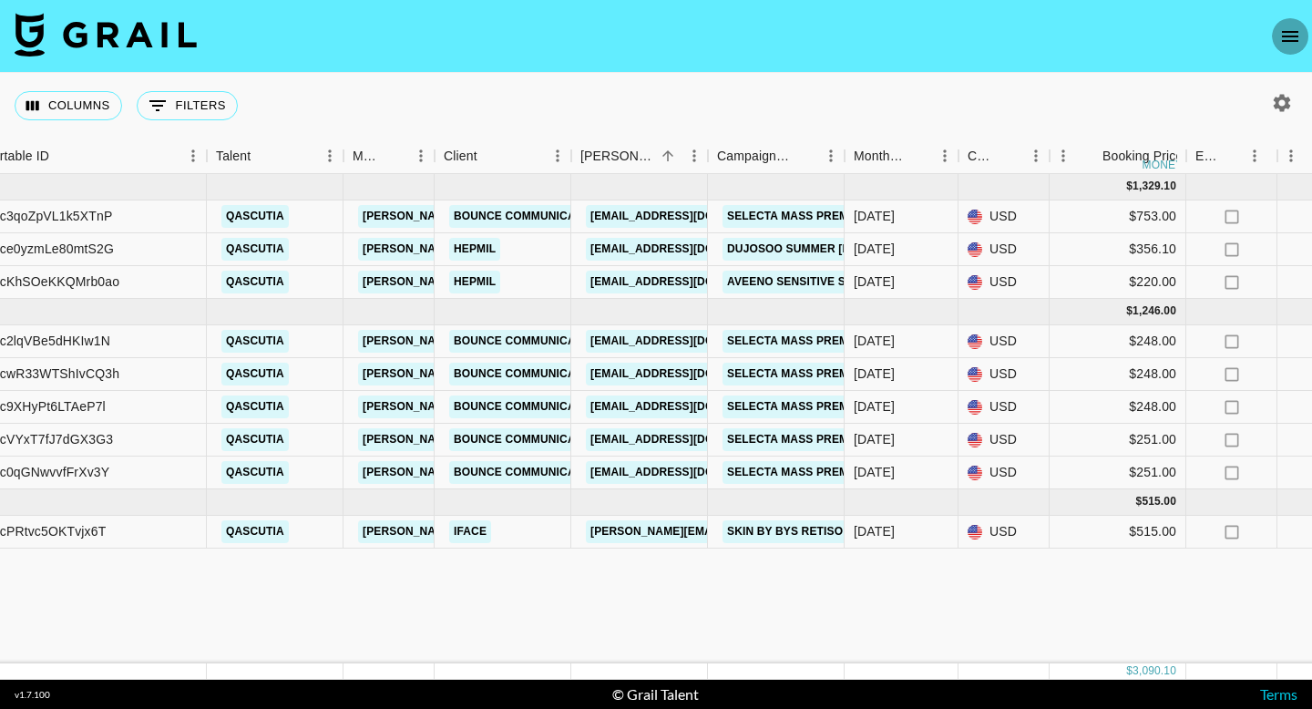
click at [1295, 46] on icon "open drawer" at bounding box center [1290, 37] width 22 height 22
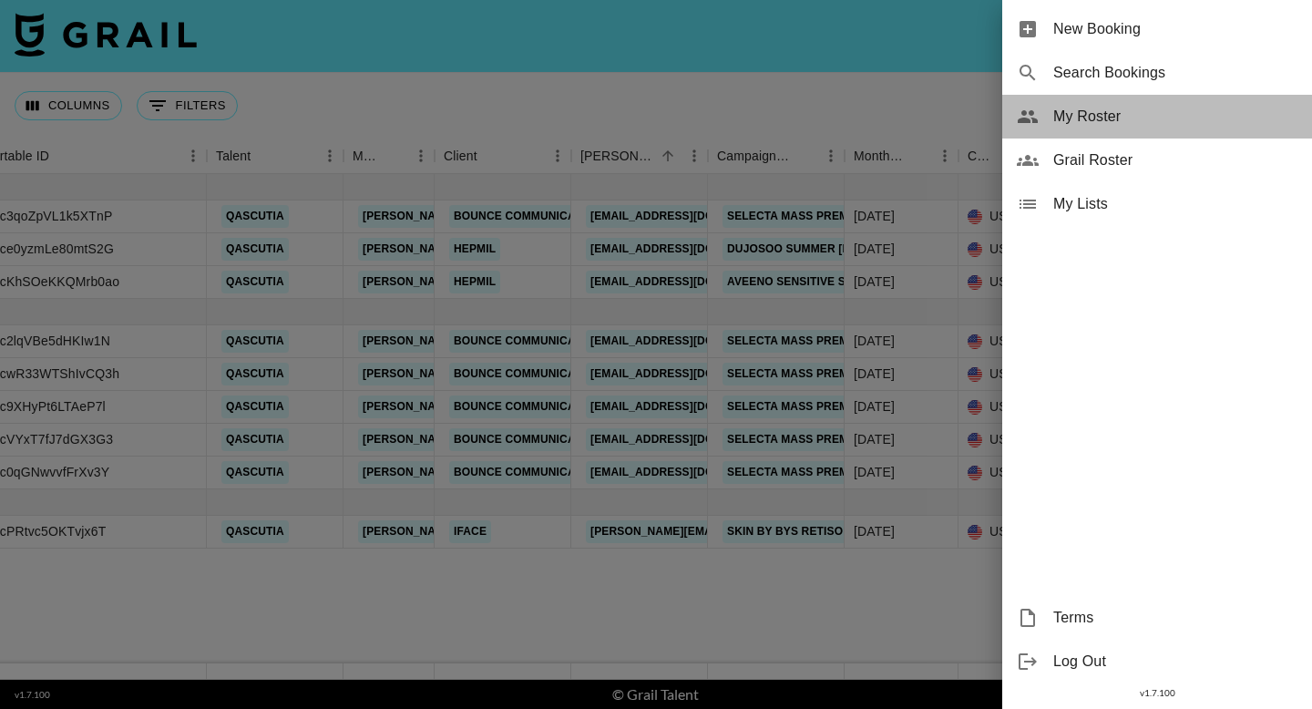
click at [1170, 109] on span "My Roster" at bounding box center [1175, 117] width 244 height 22
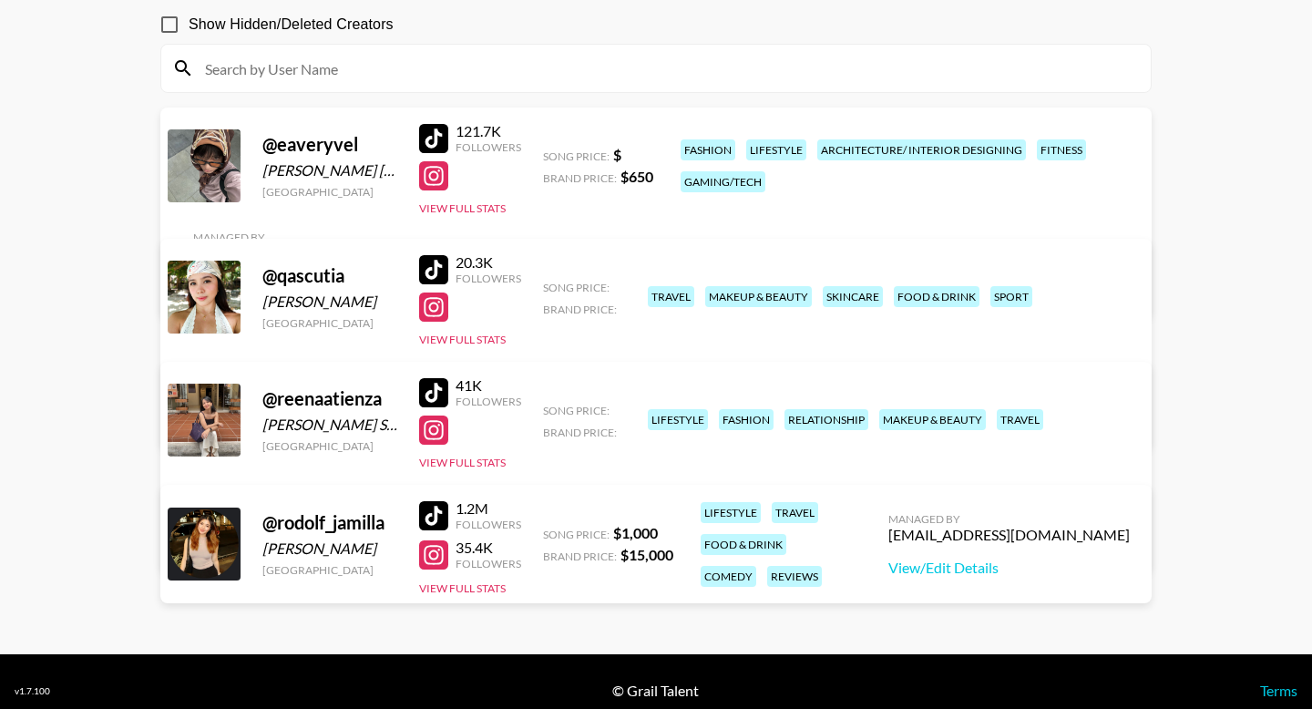
scroll to position [171, 0]
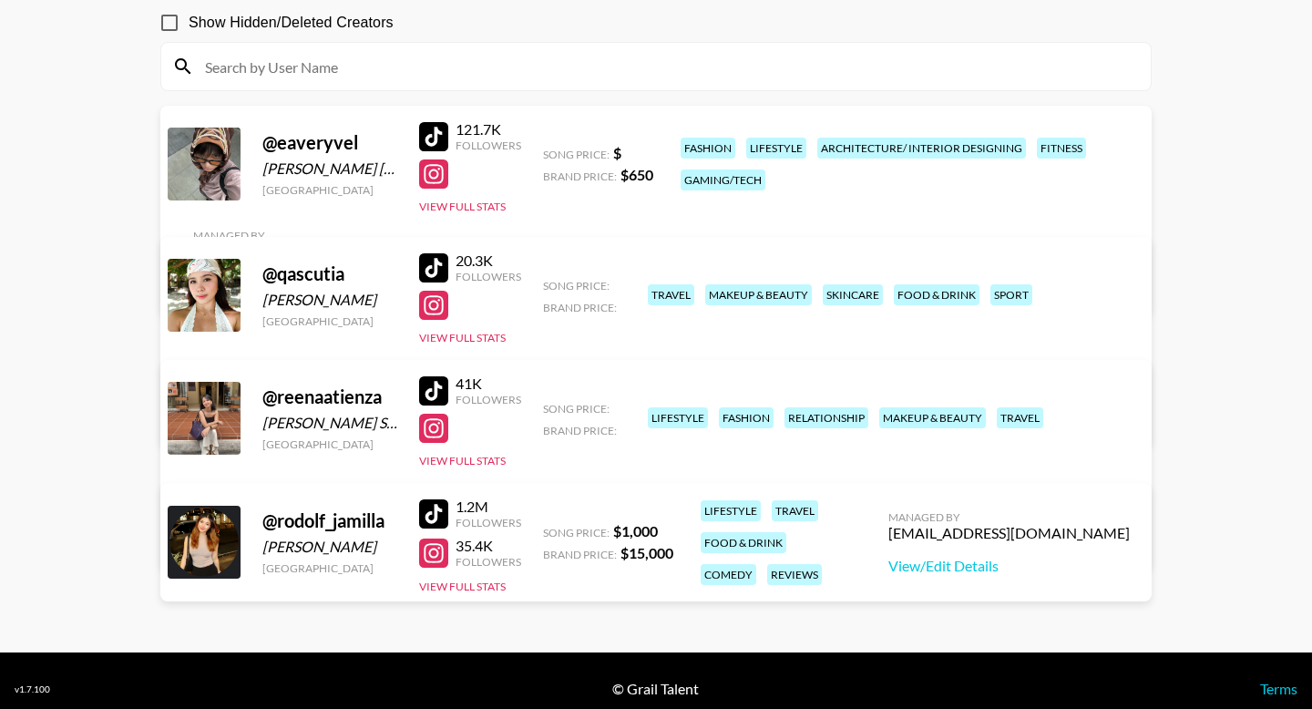
click at [662, 406] on link "View/Edit Details" at bounding box center [427, 415] width 469 height 18
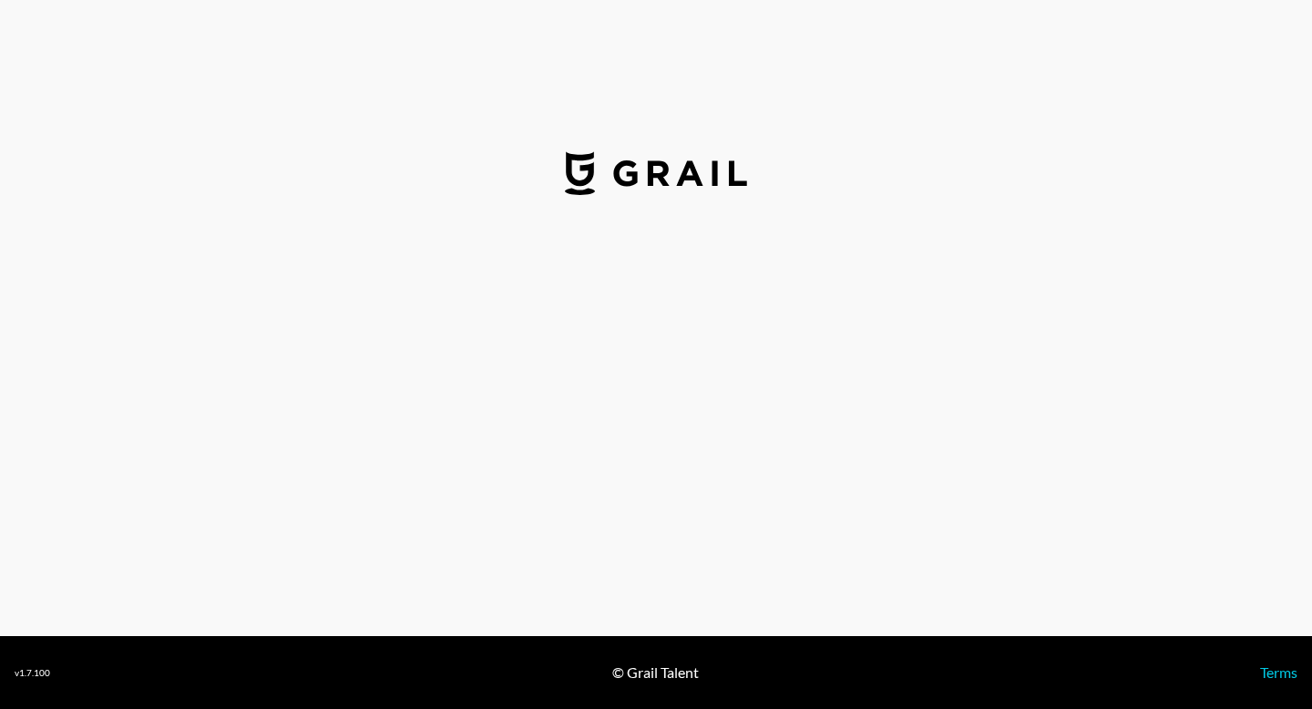
select select "USD"
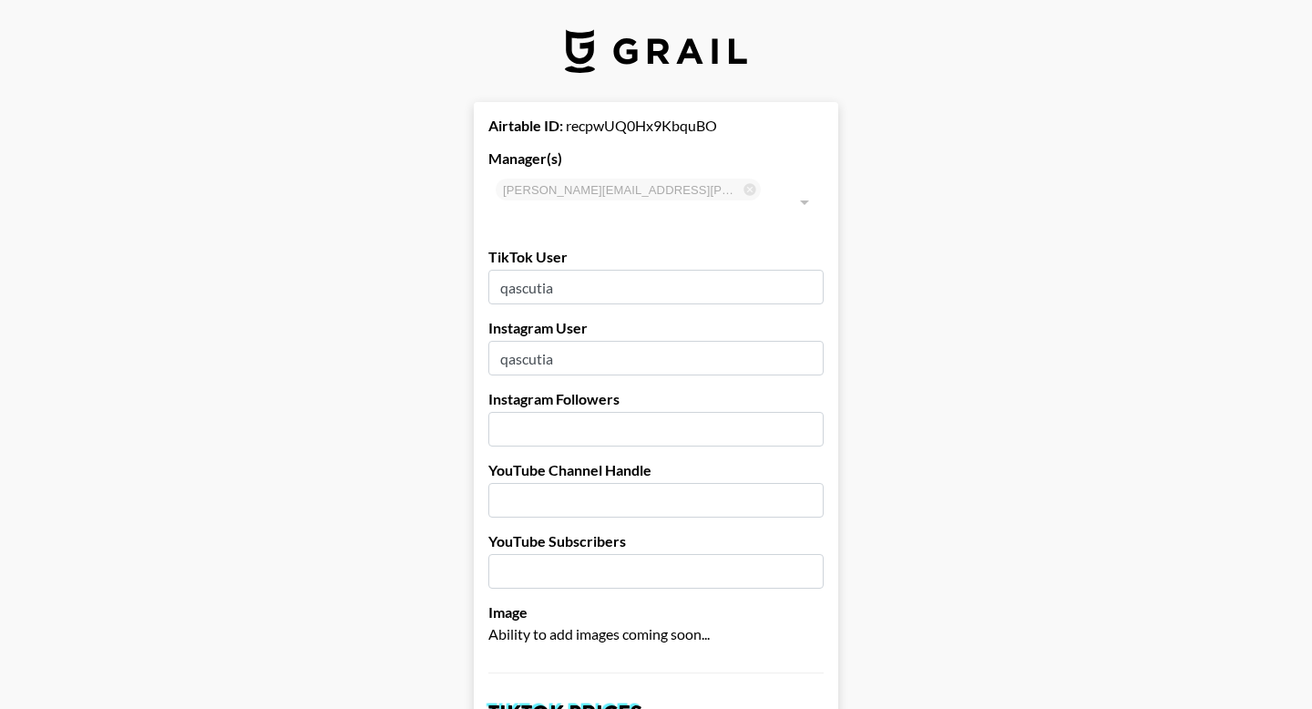
click at [798, 189] on div at bounding box center [804, 202] width 24 height 26
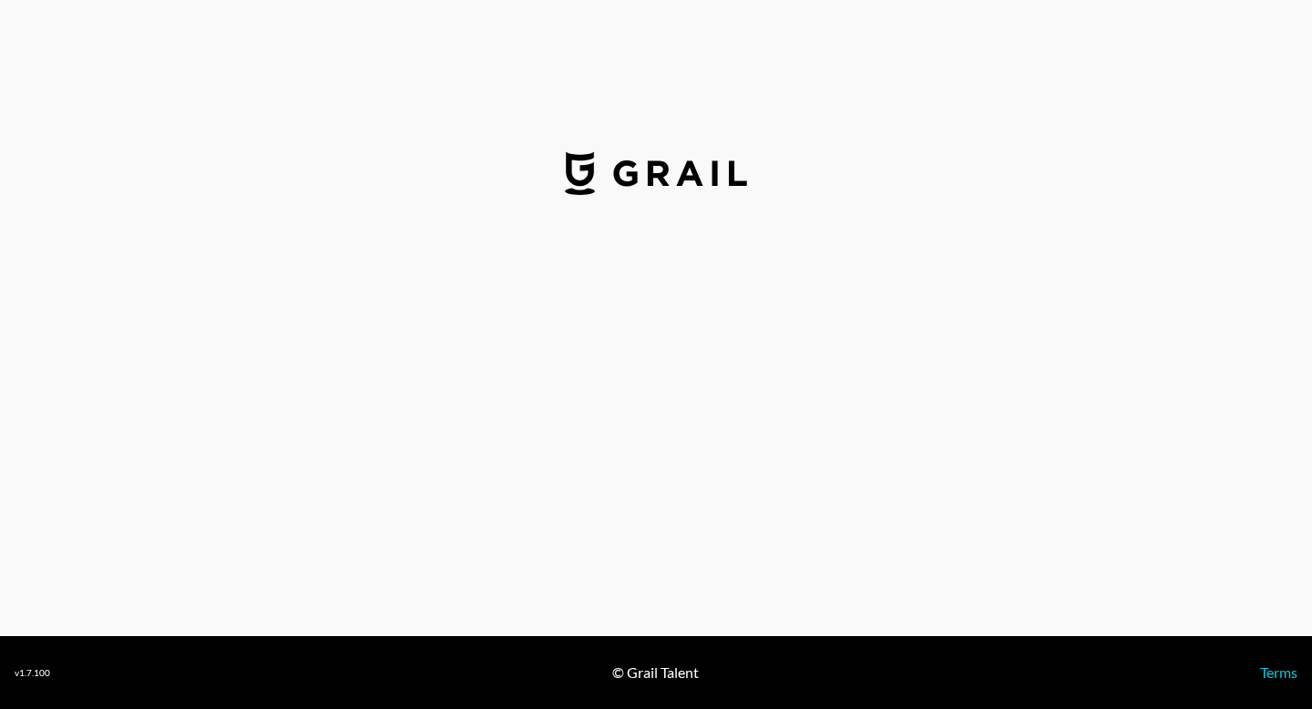
select select "USD"
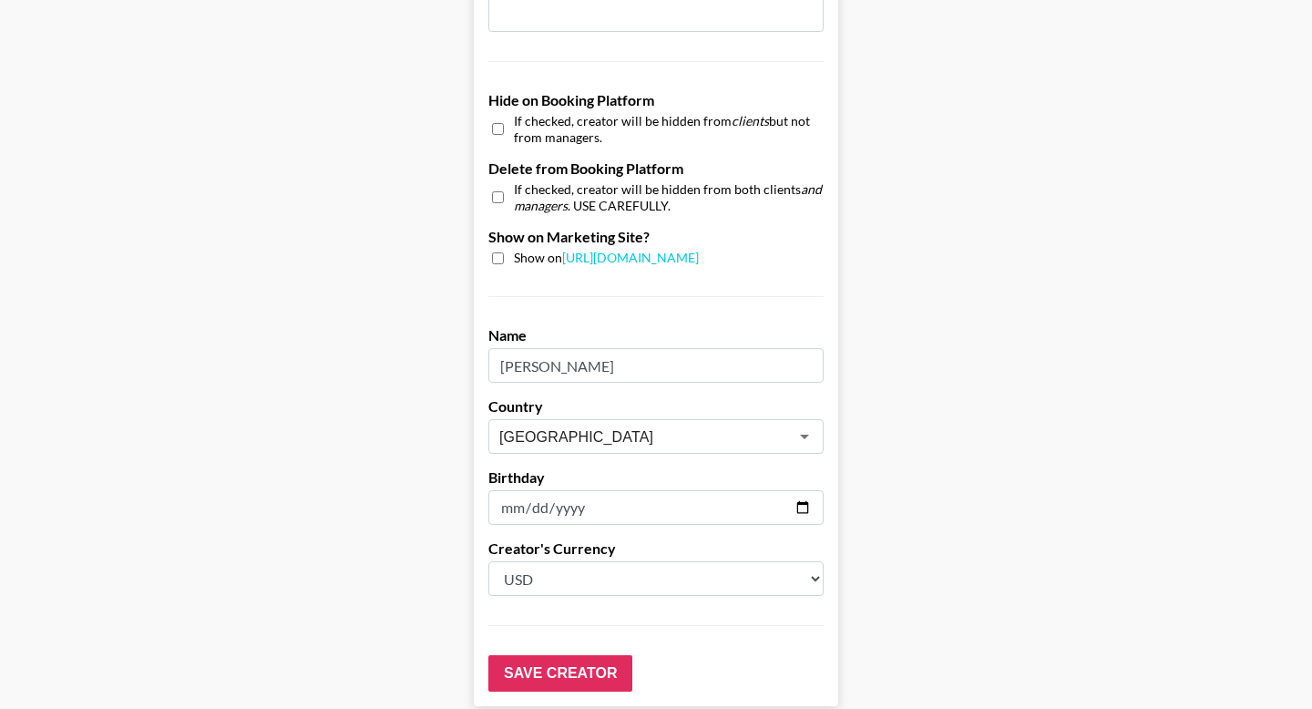
scroll to position [1762, 0]
